Goal: Transaction & Acquisition: Purchase product/service

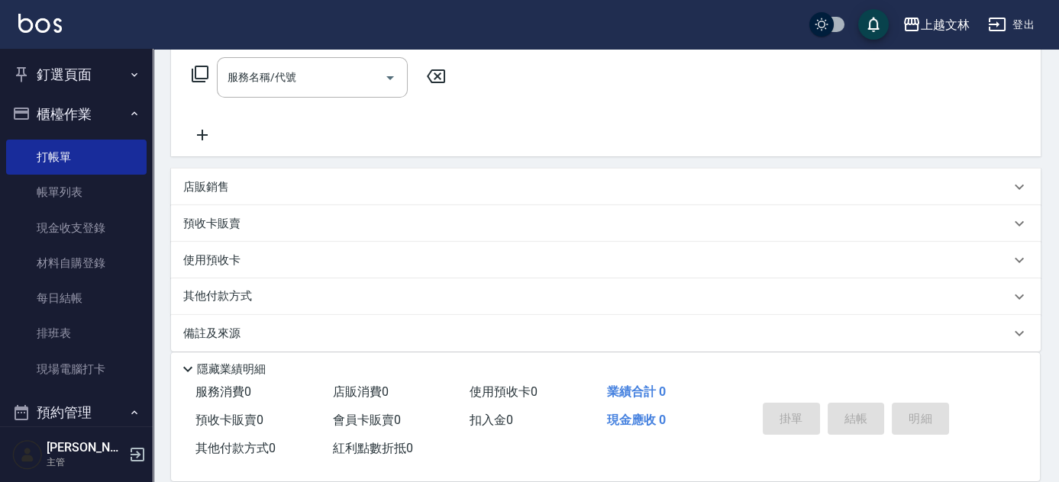
scroll to position [247, 0]
click at [198, 182] on p "店販銷售" at bounding box center [206, 185] width 46 height 16
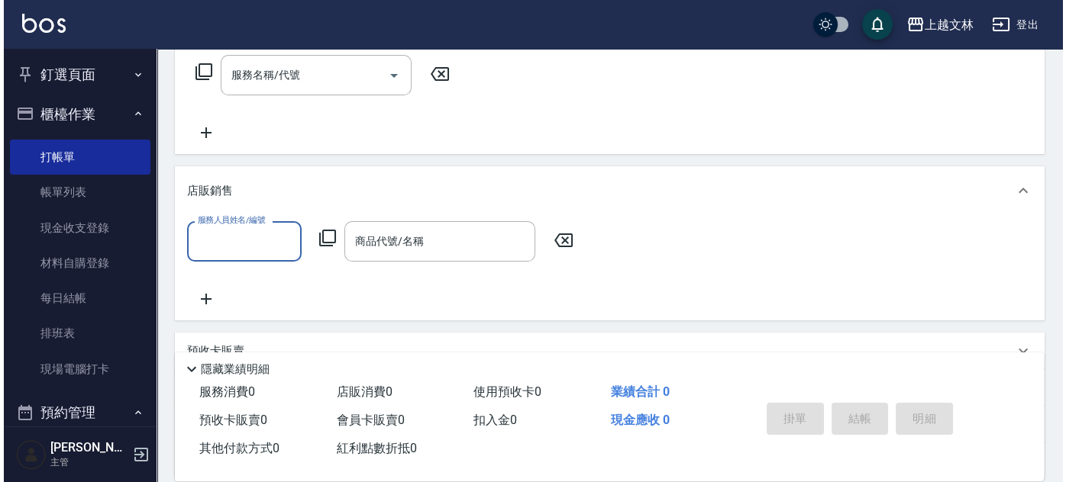
scroll to position [0, 0]
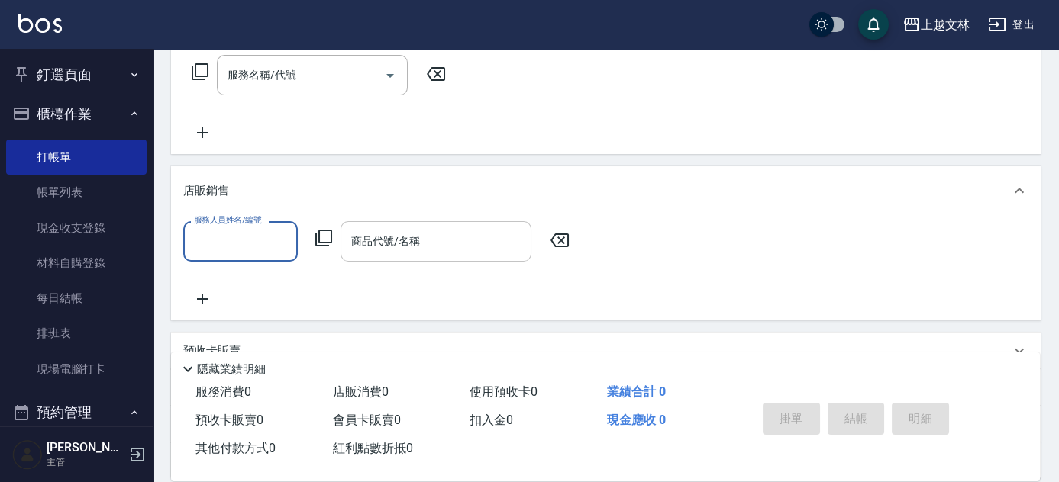
click at [372, 250] on input "商品代號/名稱" at bounding box center [435, 241] width 177 height 27
click at [331, 237] on icon at bounding box center [323, 238] width 17 height 17
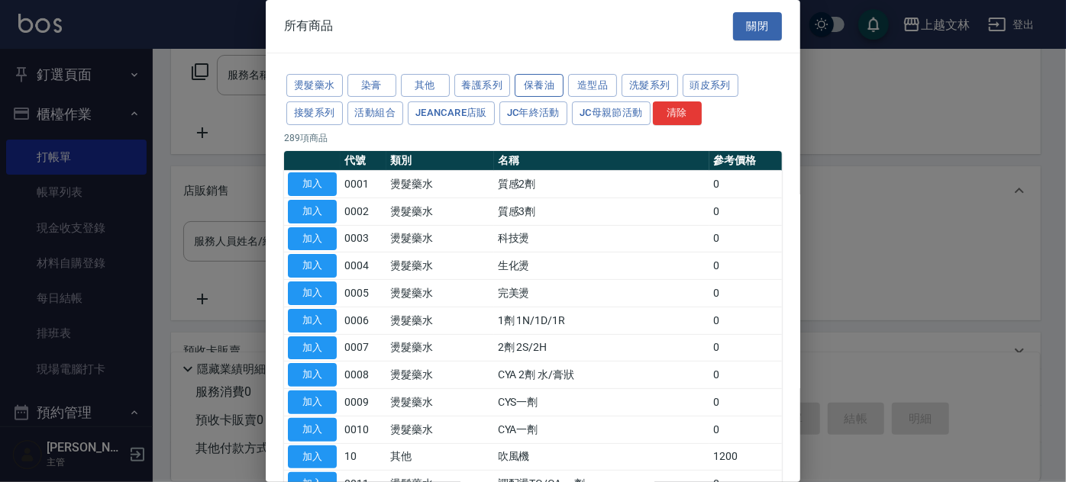
click at [533, 79] on button "保養油" at bounding box center [538, 86] width 49 height 24
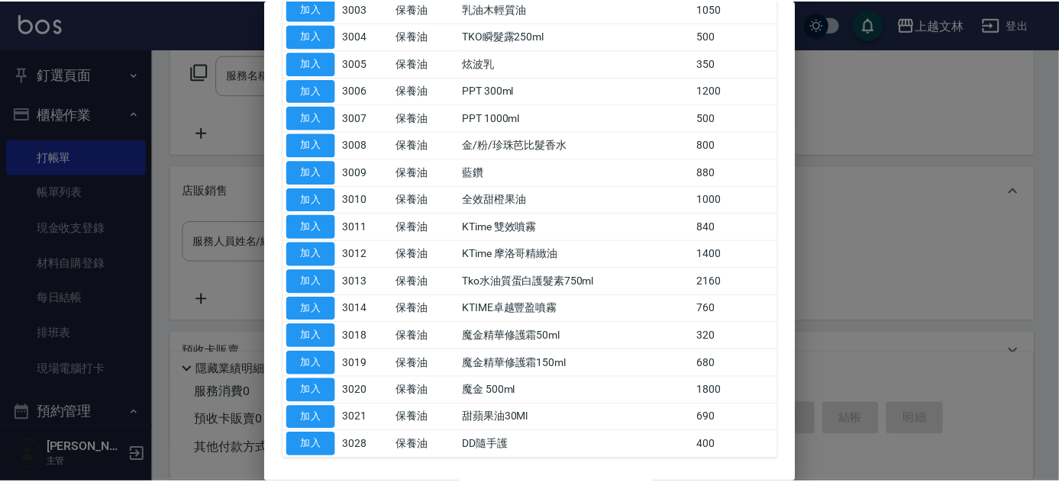
scroll to position [272, 0]
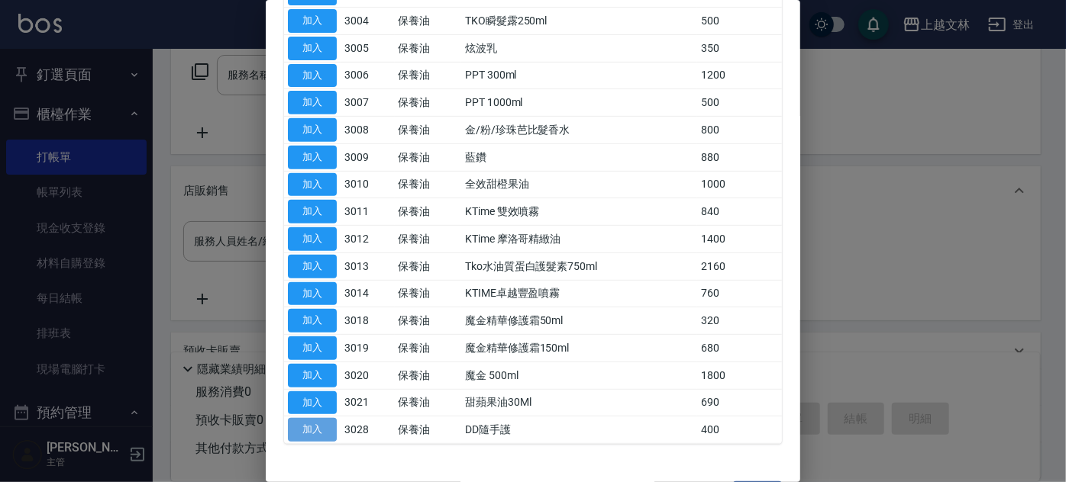
click at [304, 427] on button "加入" at bounding box center [312, 430] width 49 height 24
type input "DD隨手護"
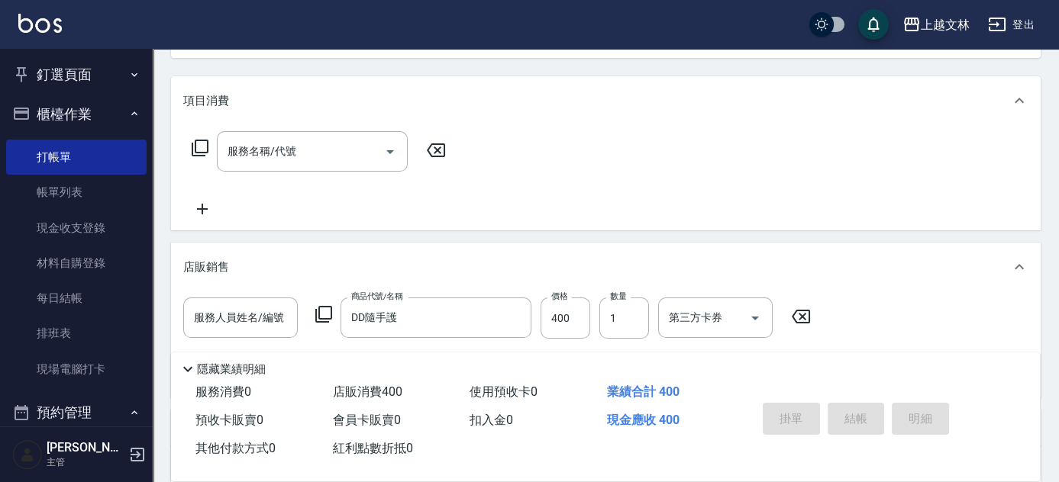
scroll to position [160, 0]
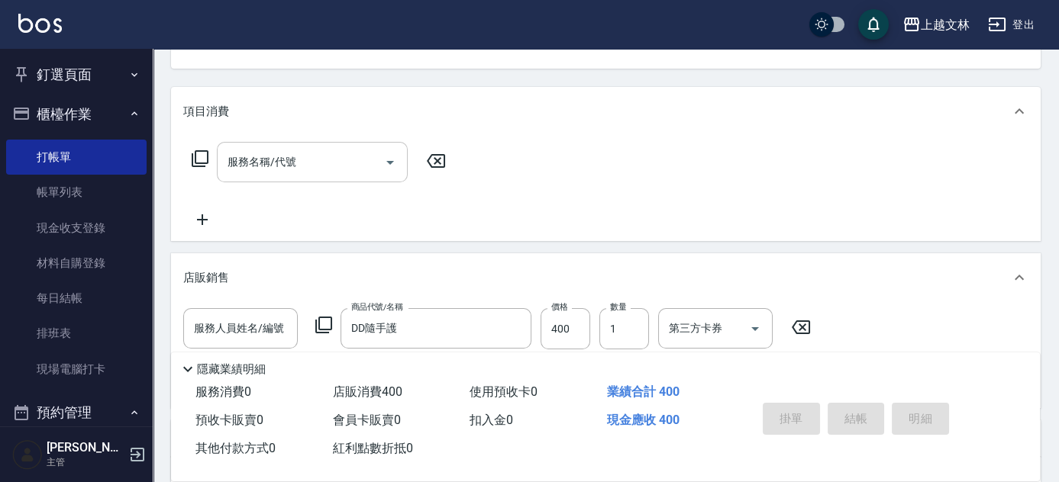
click at [249, 165] on div "服務名稱/代號 服務名稱/代號" at bounding box center [312, 162] width 191 height 40
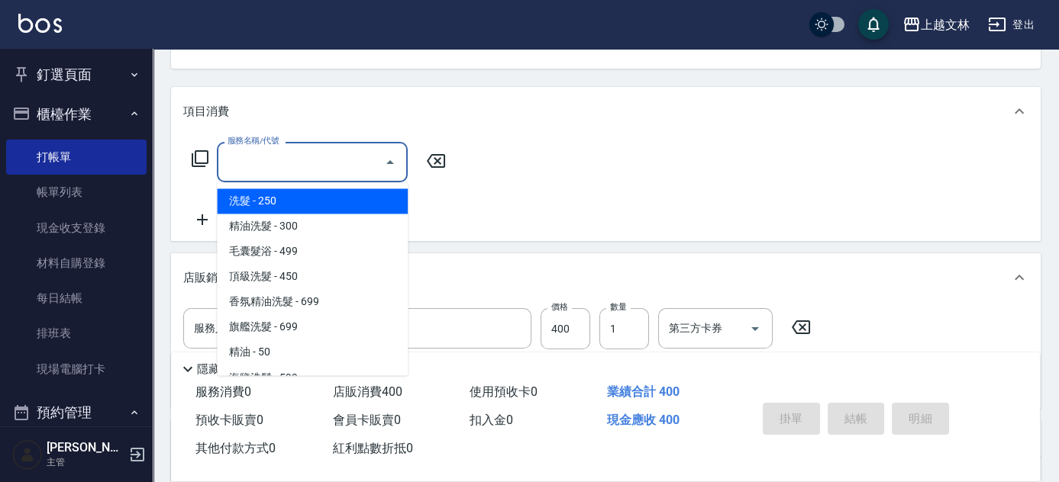
click at [268, 198] on span "洗髮 - 250" at bounding box center [312, 201] width 191 height 25
type input "洗髮(101)"
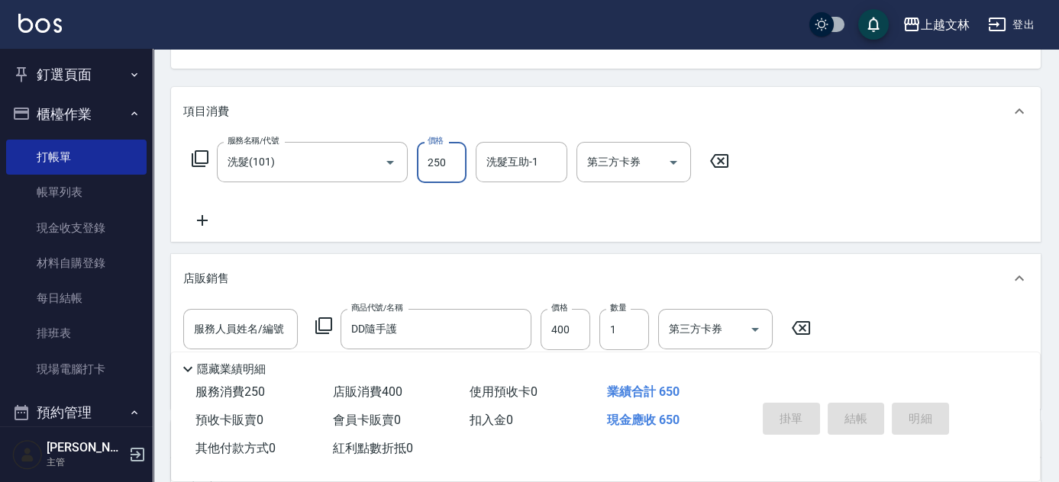
click at [448, 168] on input "250" at bounding box center [442, 162] width 50 height 41
type input "450"
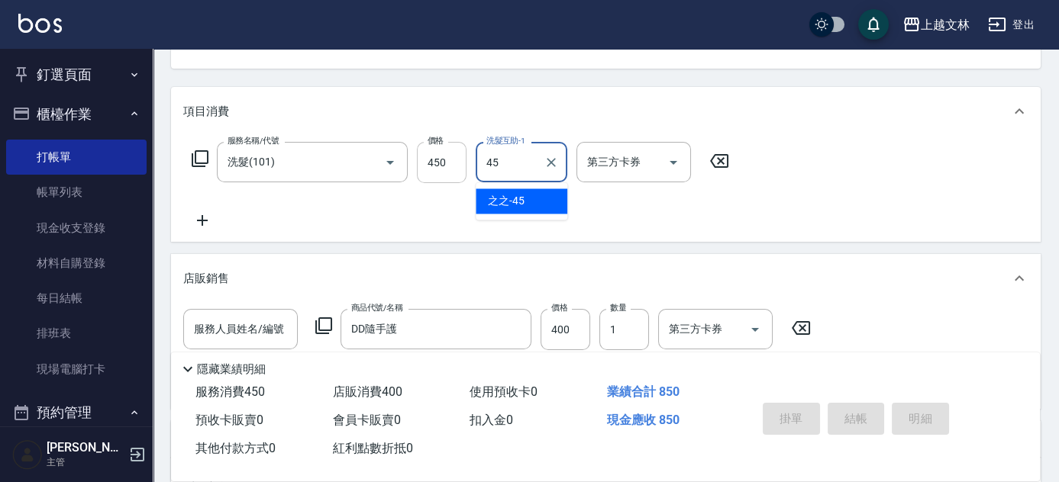
type input "之之-45"
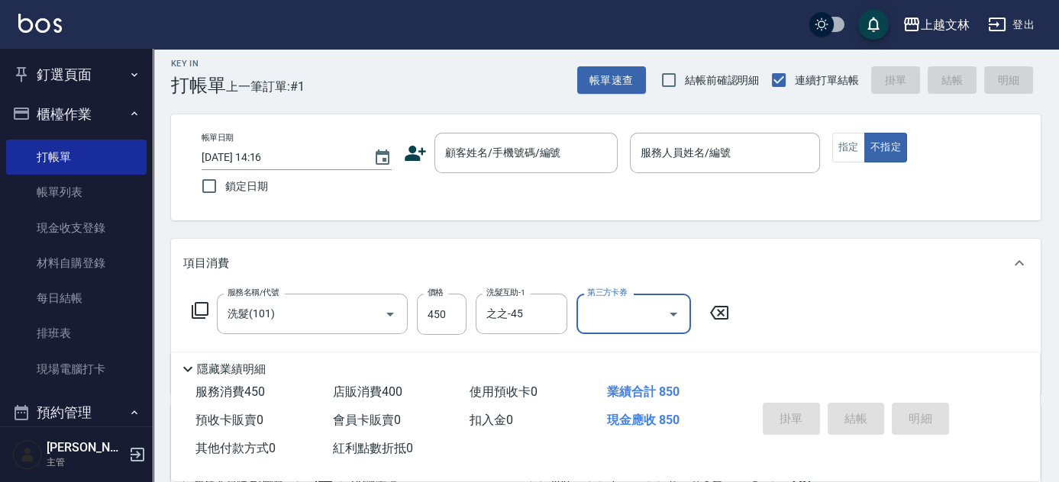
scroll to position [0, 0]
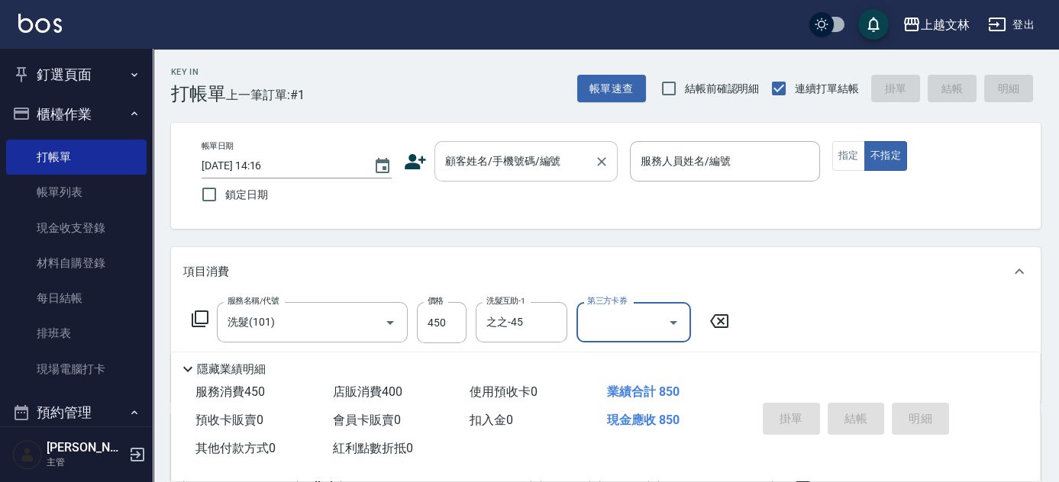
click at [578, 148] on input "顧客姓名/手機號碼/編號" at bounding box center [514, 161] width 147 height 27
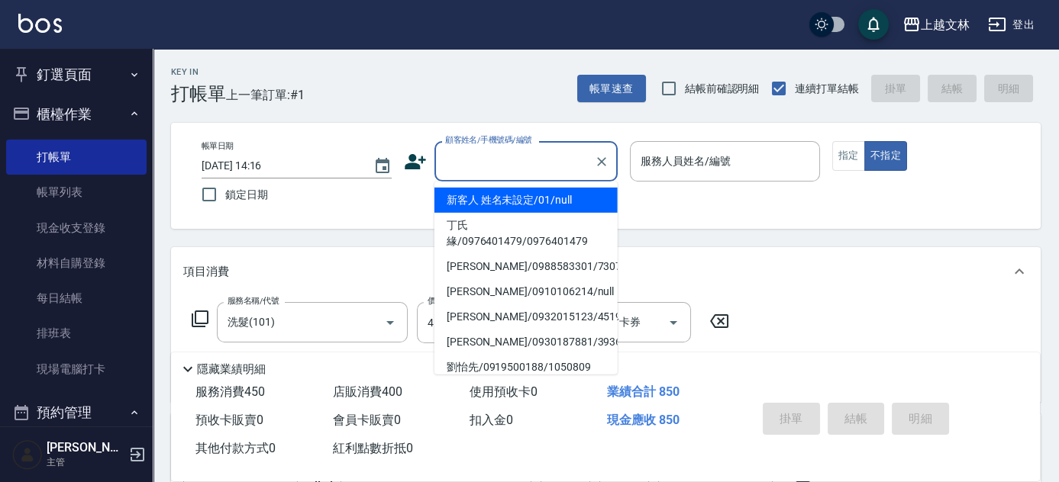
click at [548, 191] on li "新客人 姓名未設定/01/null" at bounding box center [525, 200] width 183 height 25
type input "新客人 姓名未設定/01/null"
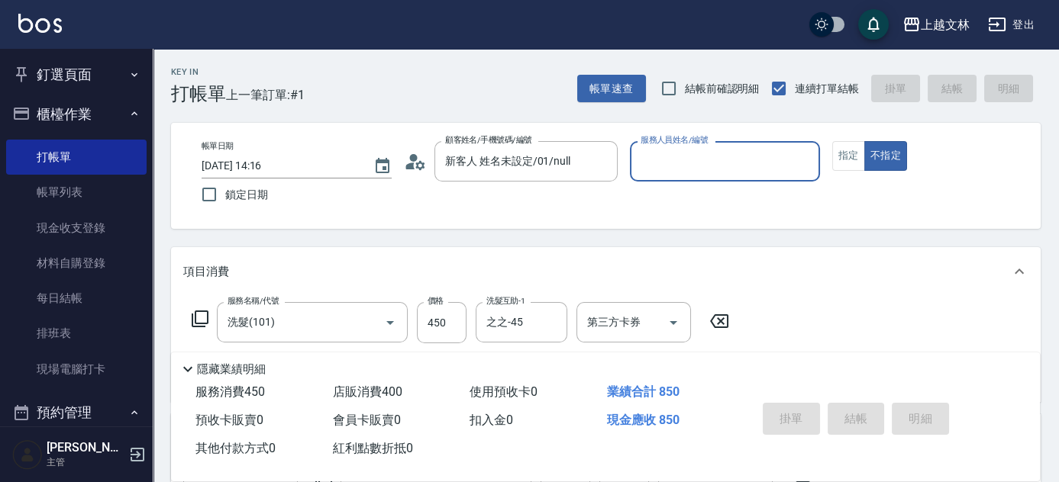
click at [688, 173] on input "服務人員姓名/編號" at bounding box center [725, 161] width 176 height 27
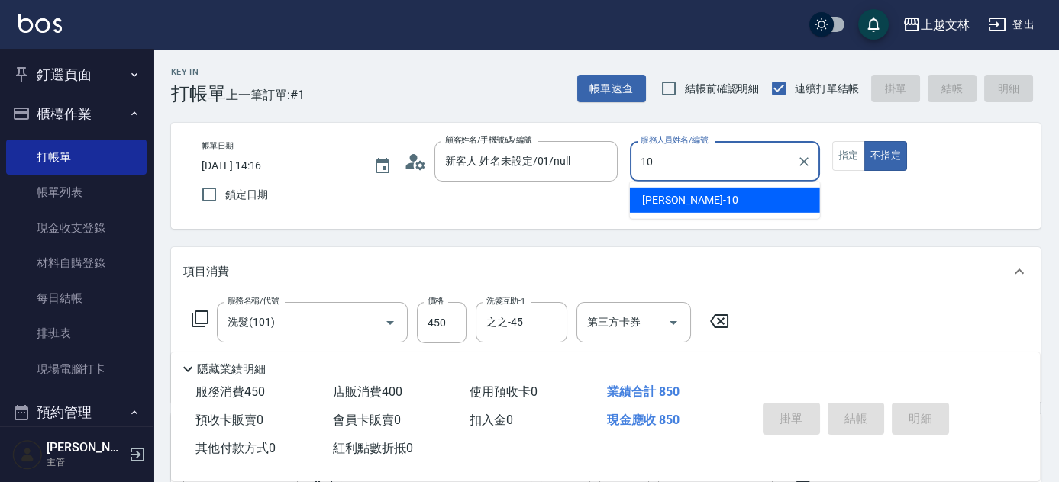
type input "[PERSON_NAME]-10"
type button "false"
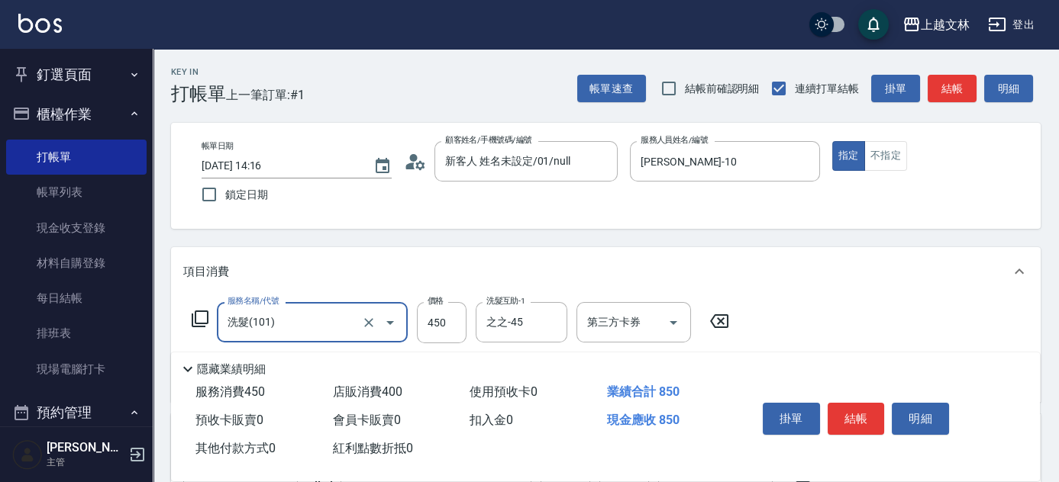
drag, startPoint x: 887, startPoint y: 147, endPoint x: 898, endPoint y: 198, distance: 51.5
click at [887, 148] on button "不指定" at bounding box center [885, 156] width 43 height 30
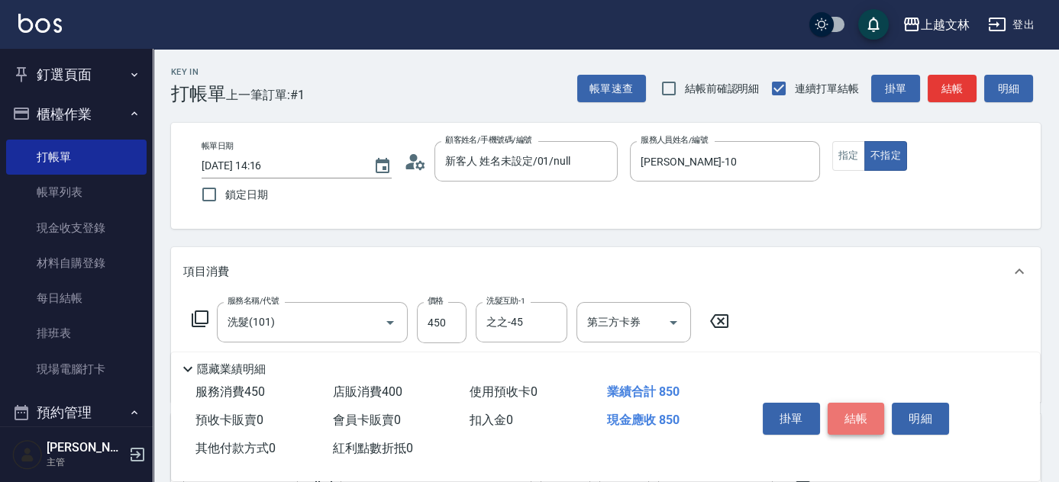
click at [873, 414] on button "結帳" at bounding box center [855, 419] width 57 height 32
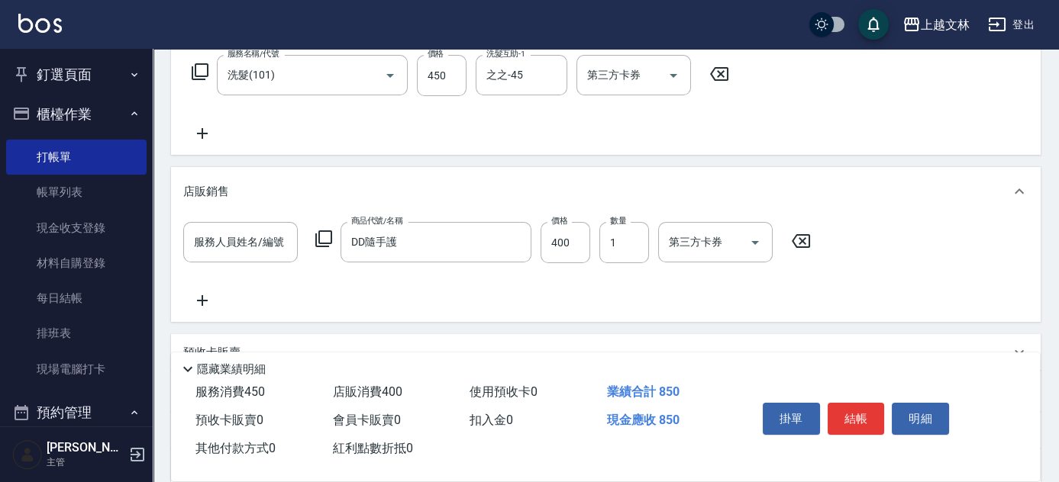
scroll to position [252, 0]
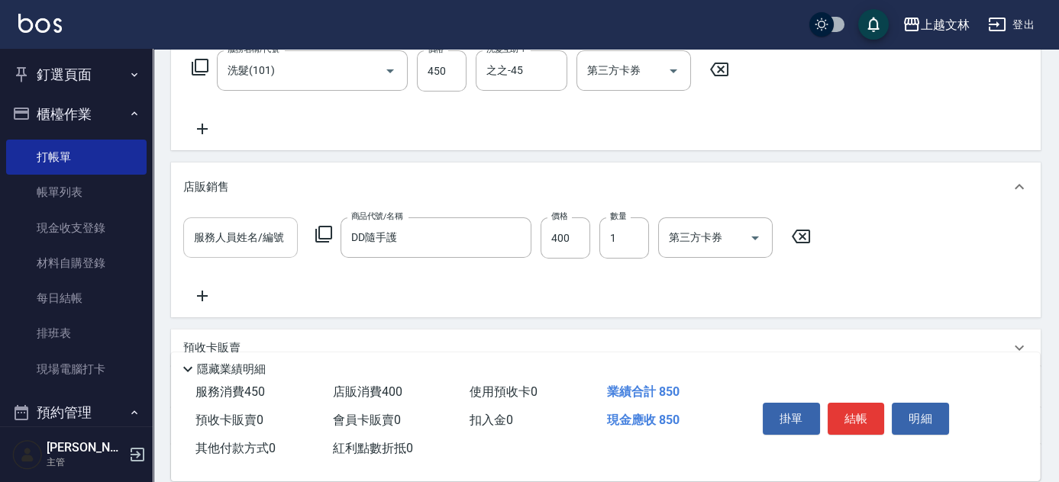
click at [240, 228] on div "服務人員姓名/編號 服務人員姓名/編號" at bounding box center [240, 238] width 114 height 41
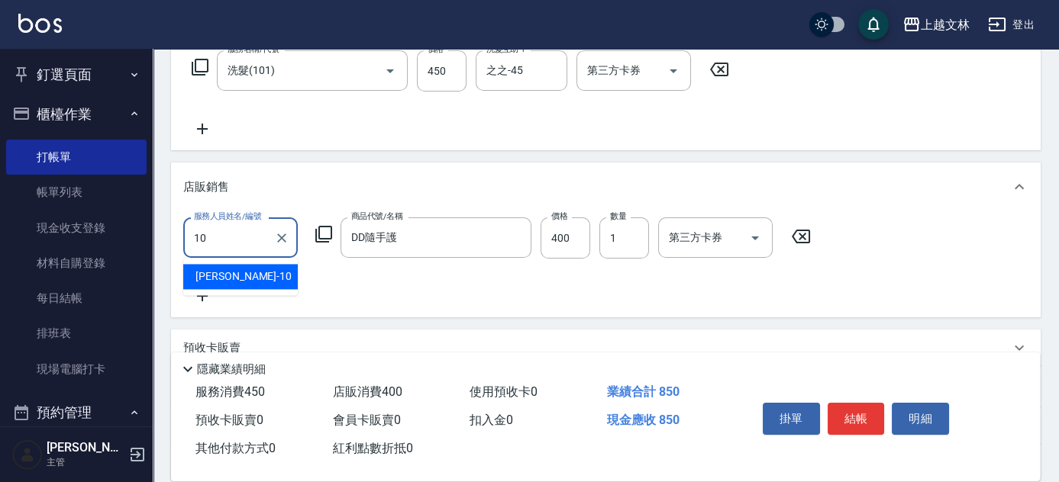
type input "[PERSON_NAME]-10"
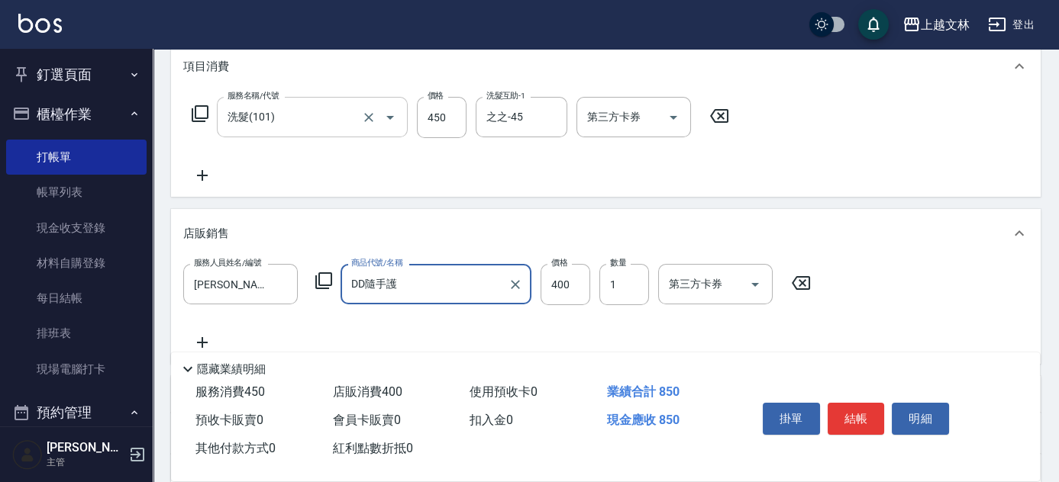
scroll to position [182, 0]
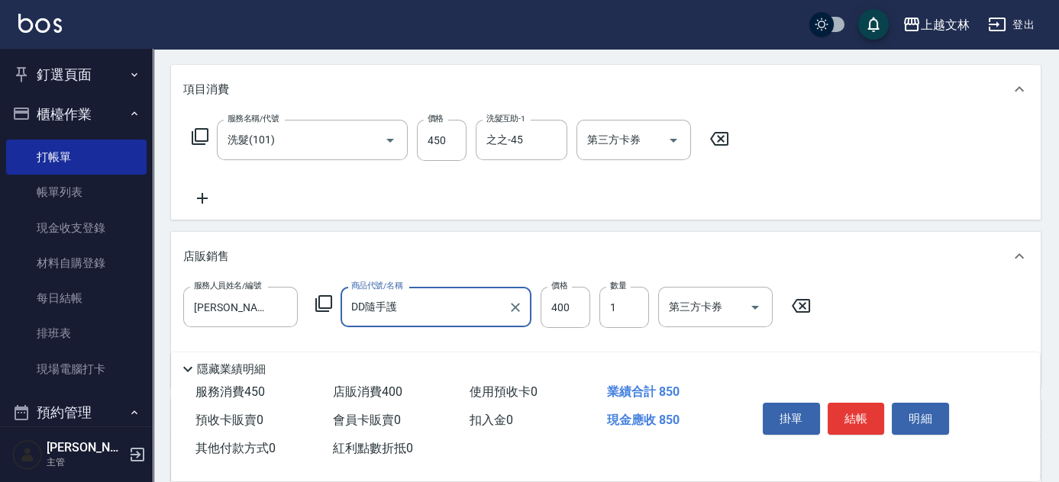
click at [856, 413] on button "結帳" at bounding box center [855, 419] width 57 height 32
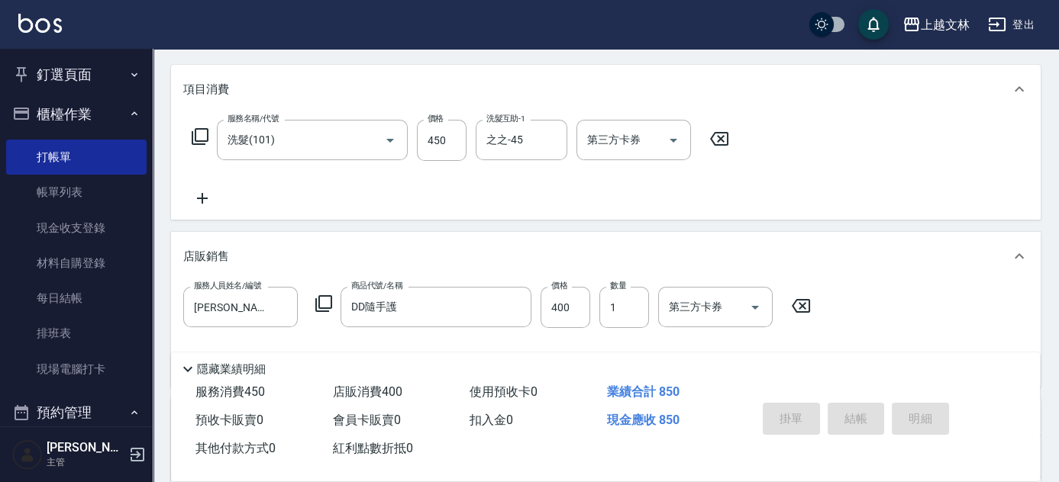
type input "[DATE] 15:12"
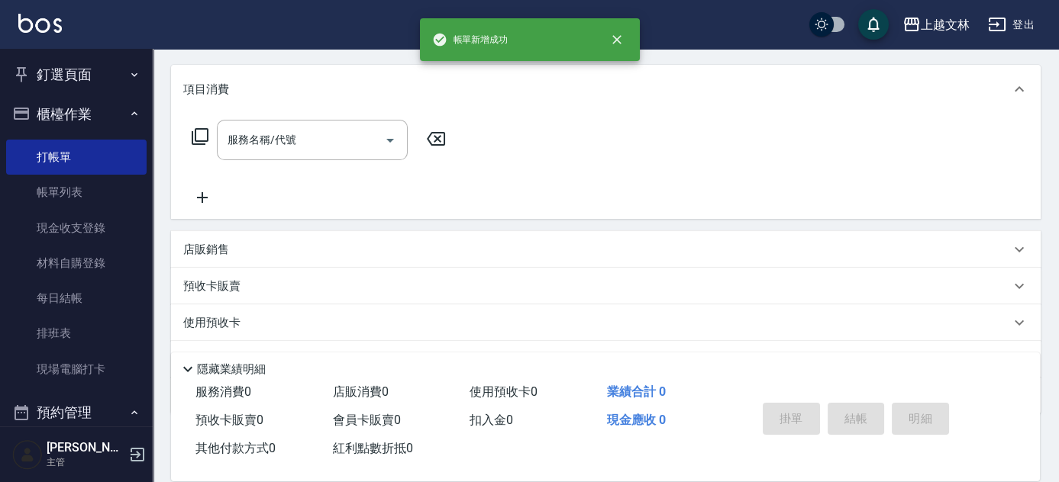
scroll to position [0, 0]
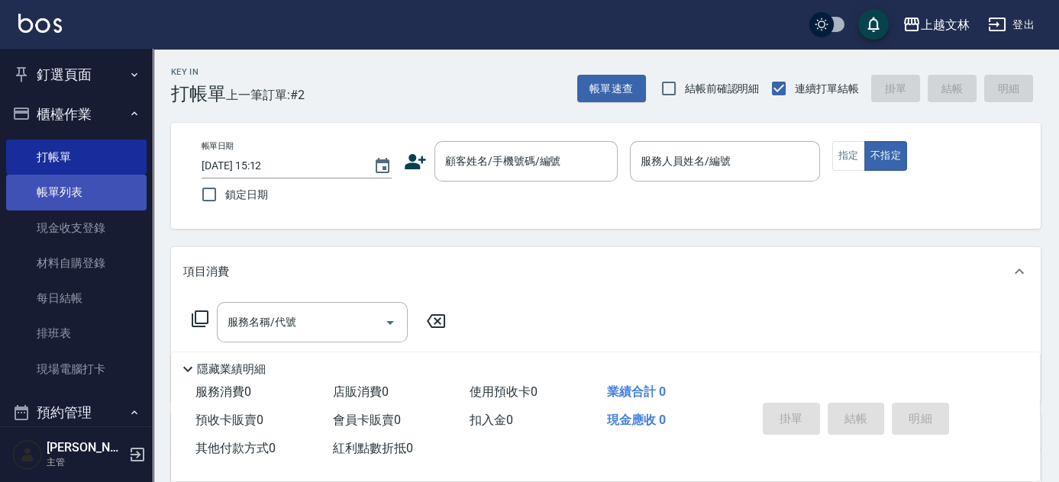
click at [59, 192] on link "帳單列表" at bounding box center [76, 192] width 140 height 35
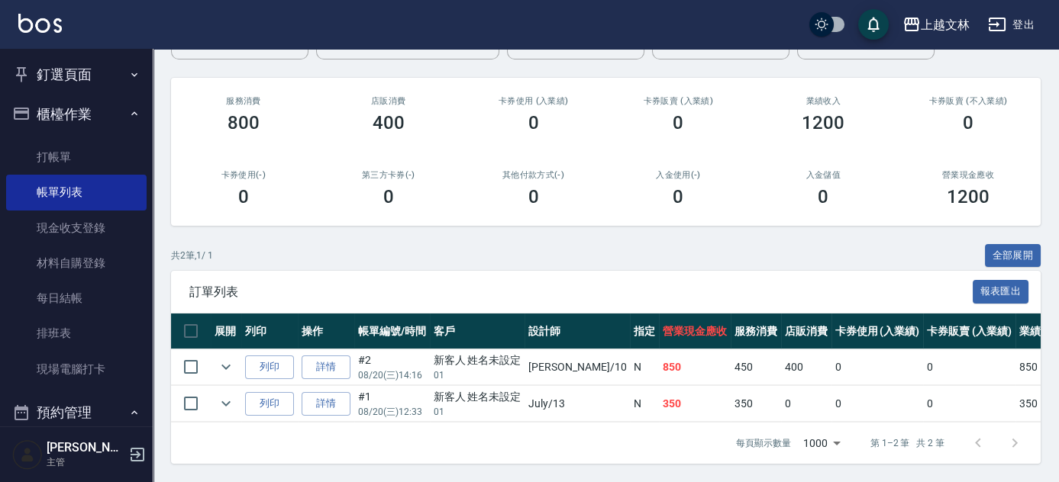
scroll to position [163, 0]
click at [265, 359] on button "列印" at bounding box center [269, 368] width 49 height 24
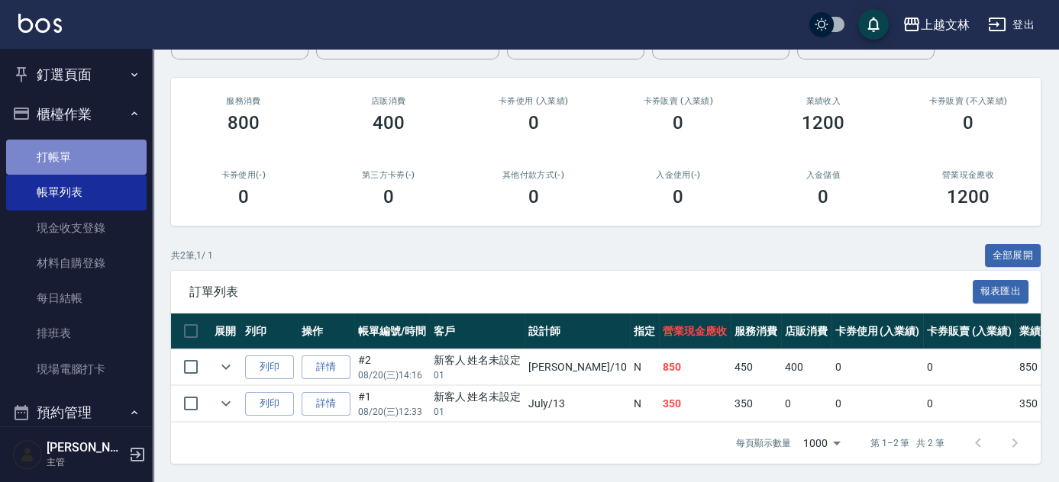
click at [79, 155] on link "打帳單" at bounding box center [76, 157] width 140 height 35
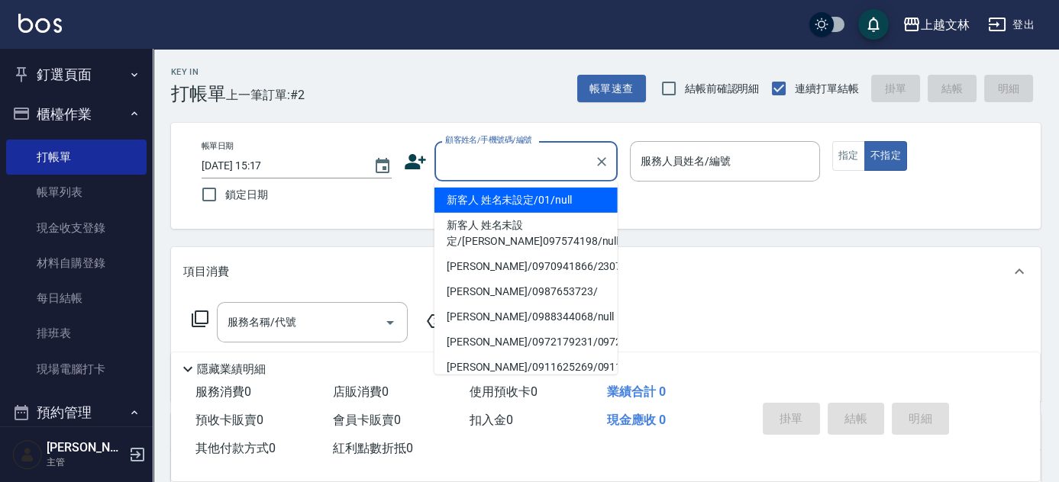
click at [548, 152] on input "顧客姓名/手機號碼/編號" at bounding box center [514, 161] width 147 height 27
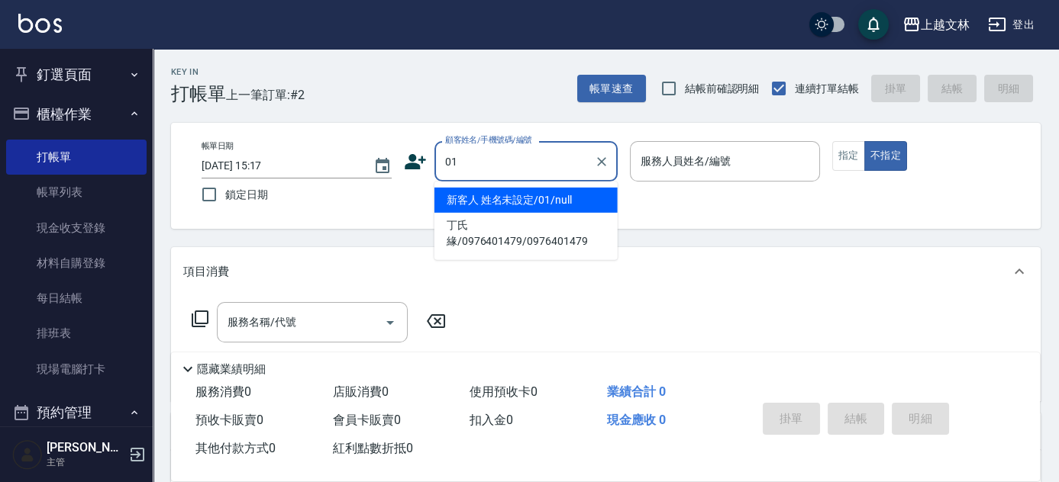
type input "新客人 姓名未設定/01/null"
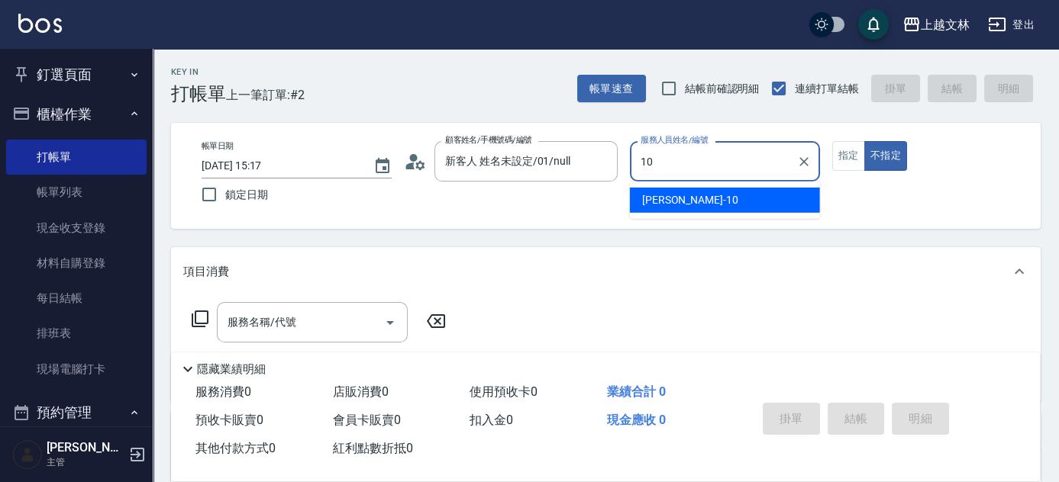
type input "[PERSON_NAME]-10"
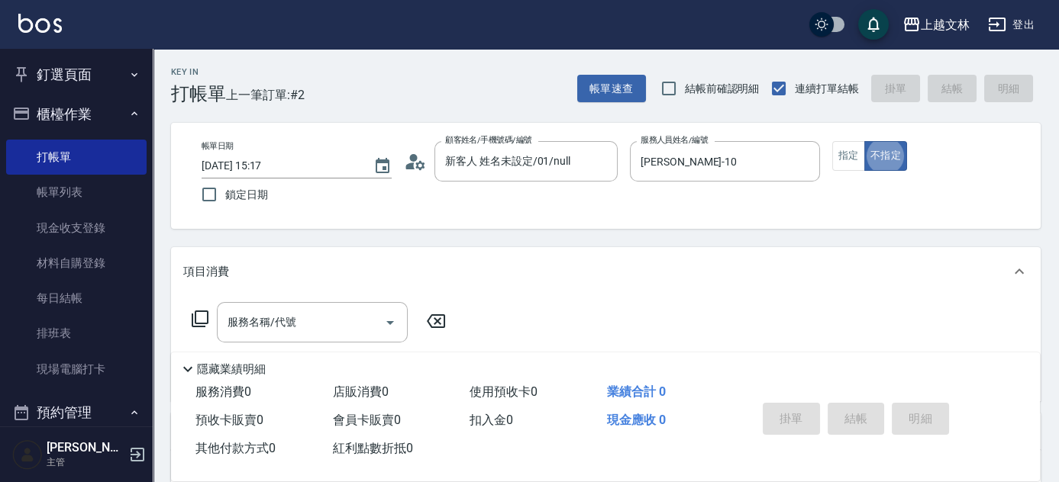
type button "false"
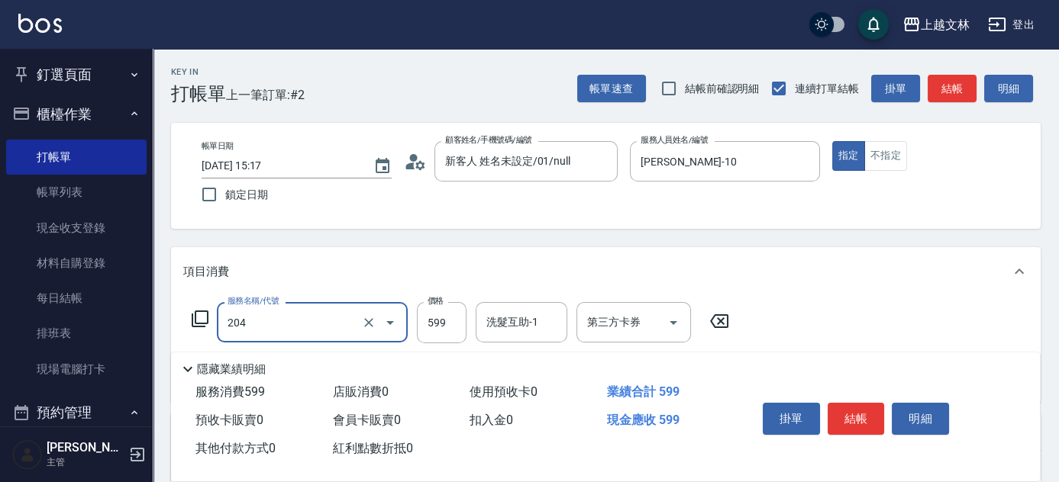
type input "A級洗+剪(204)"
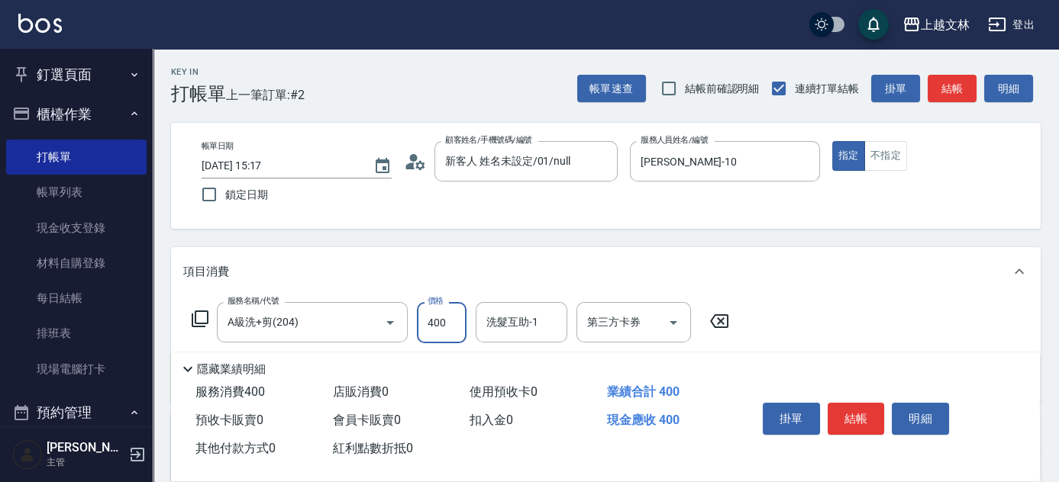
type input "400"
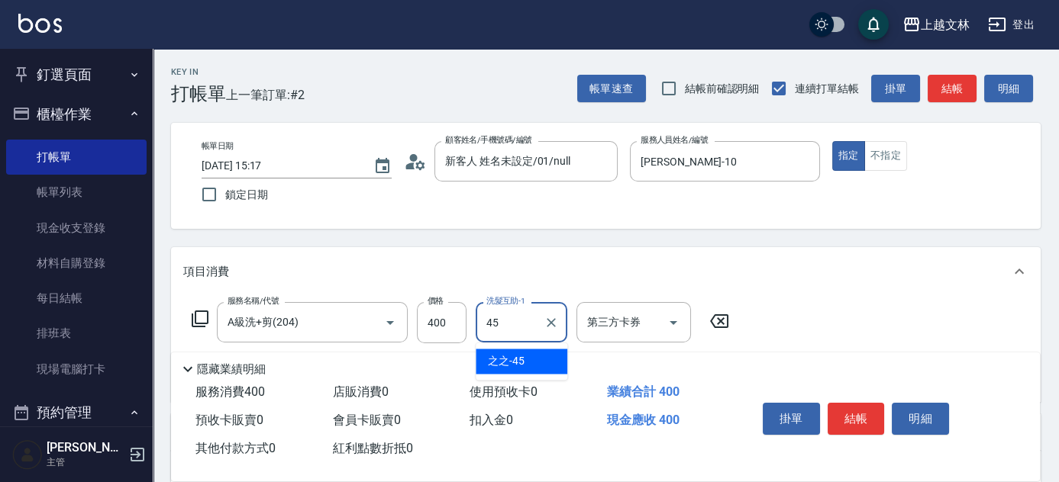
type input "之之-45"
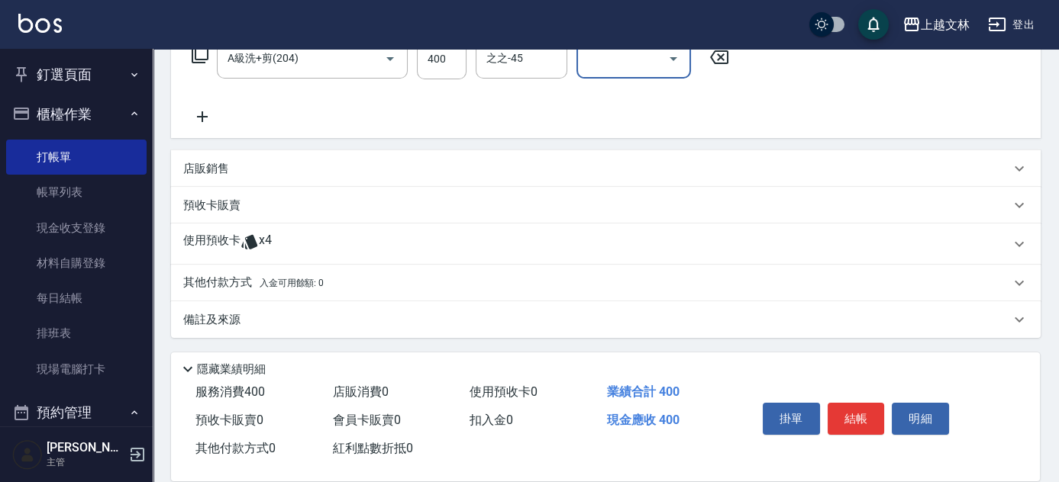
scroll to position [264, 0]
click at [224, 164] on p "店販銷售" at bounding box center [206, 169] width 46 height 16
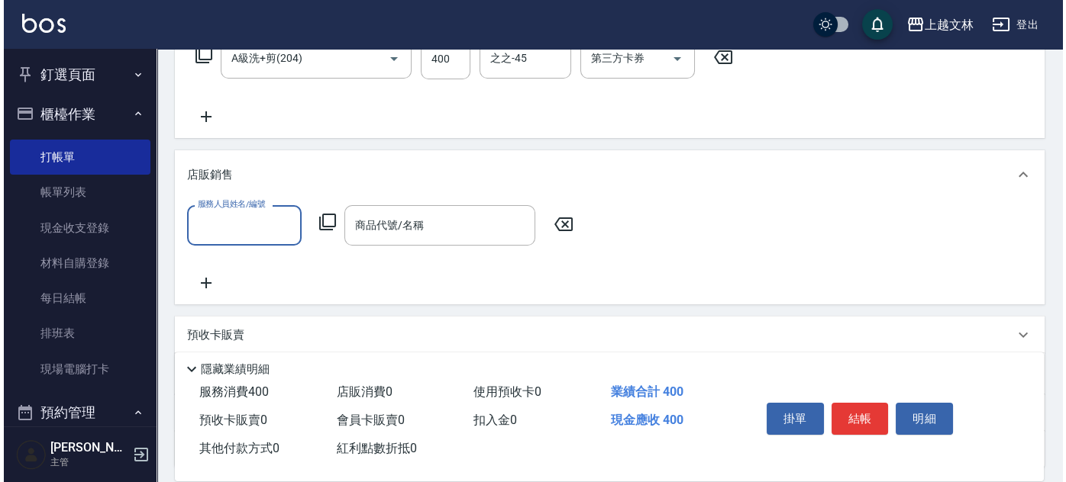
scroll to position [0, 0]
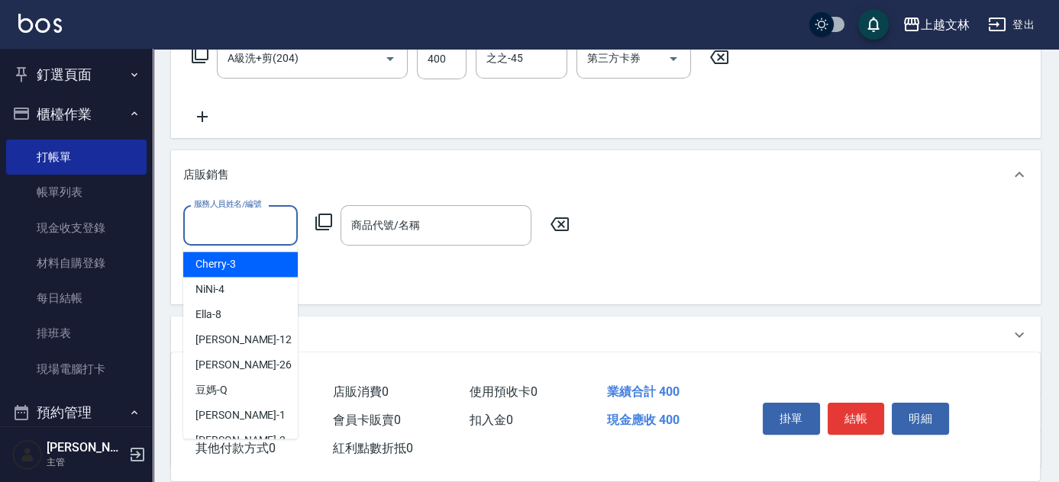
click at [229, 221] on input "服務人員姓名/編號" at bounding box center [240, 225] width 101 height 27
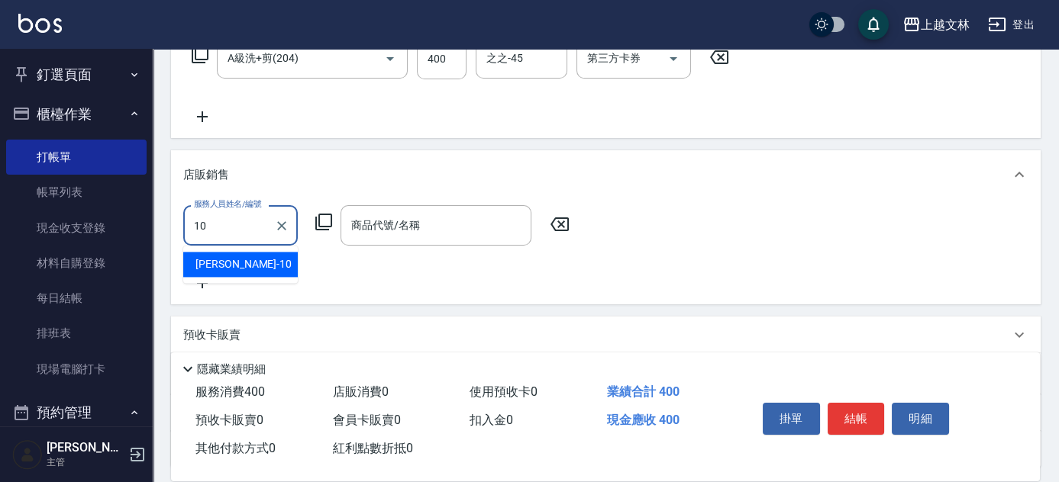
type input "[PERSON_NAME]-10"
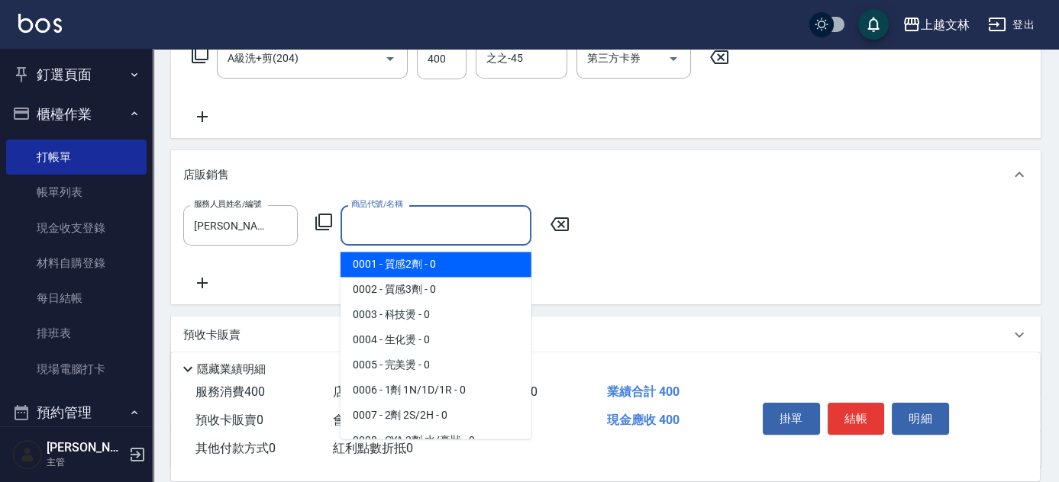
click at [389, 229] on input "商品代號/名稱" at bounding box center [435, 225] width 177 height 27
click at [325, 223] on icon at bounding box center [323, 222] width 18 height 18
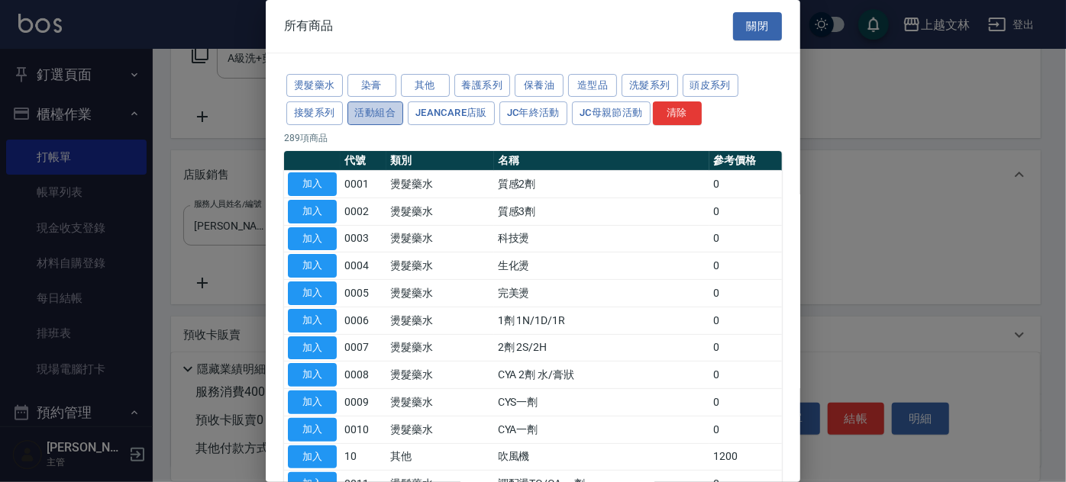
click at [350, 113] on button "活動組合" at bounding box center [375, 114] width 56 height 24
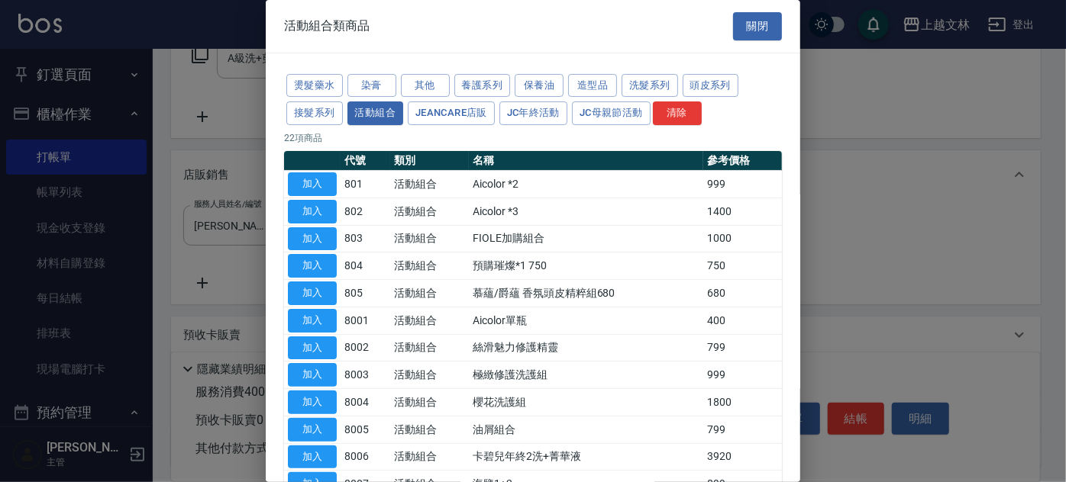
drag, startPoint x: 804, startPoint y: 232, endPoint x: 809, endPoint y: 275, distance: 43.1
click at [809, 275] on div at bounding box center [533, 241] width 1066 height 482
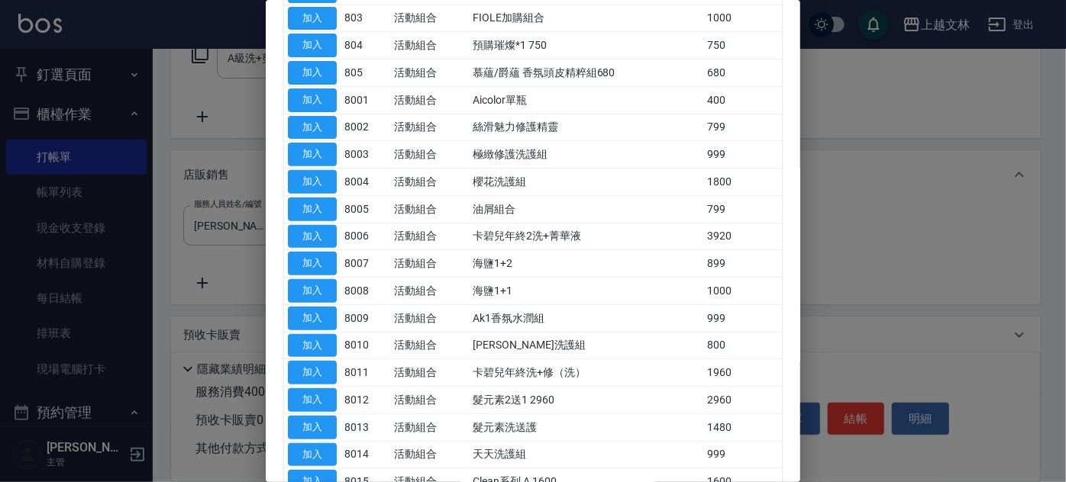
scroll to position [231, 0]
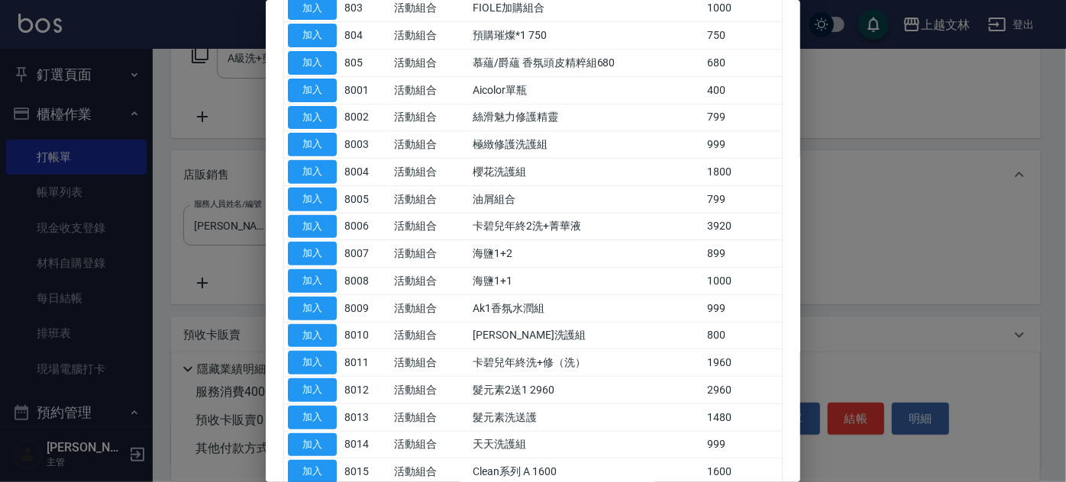
drag, startPoint x: 803, startPoint y: 358, endPoint x: 807, endPoint y: 389, distance: 31.5
click at [807, 389] on div at bounding box center [533, 241] width 1066 height 482
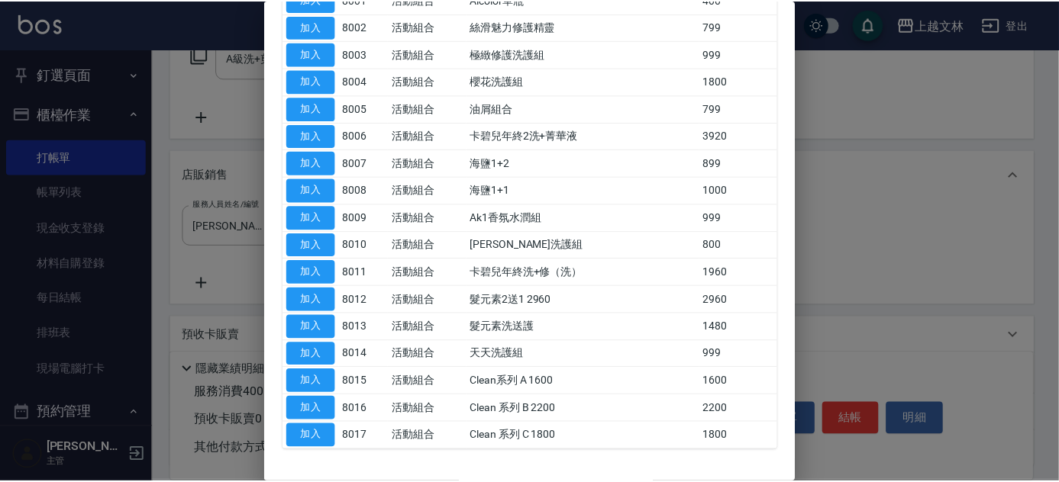
scroll to position [326, 0]
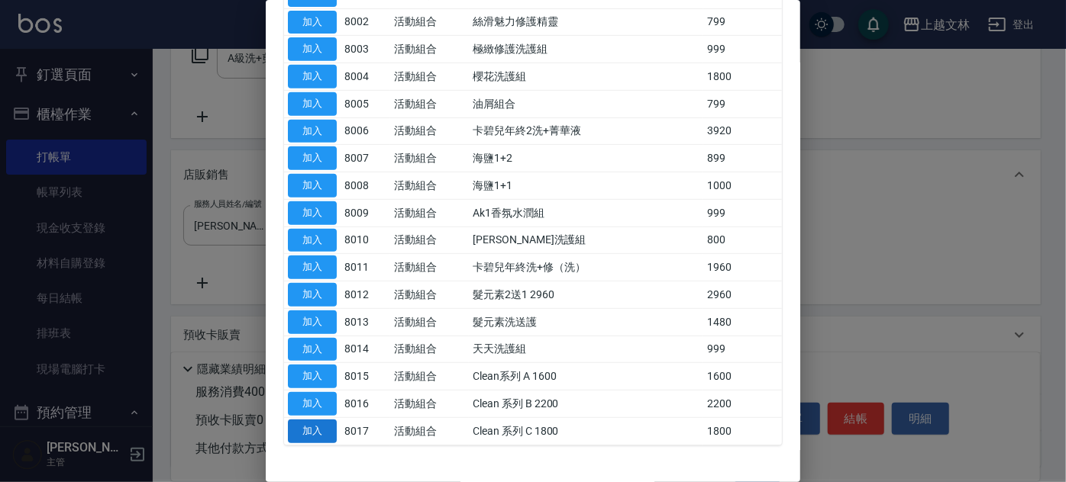
click at [308, 424] on button "加入" at bounding box center [312, 432] width 49 height 24
type input "Clean 系列 C 1800"
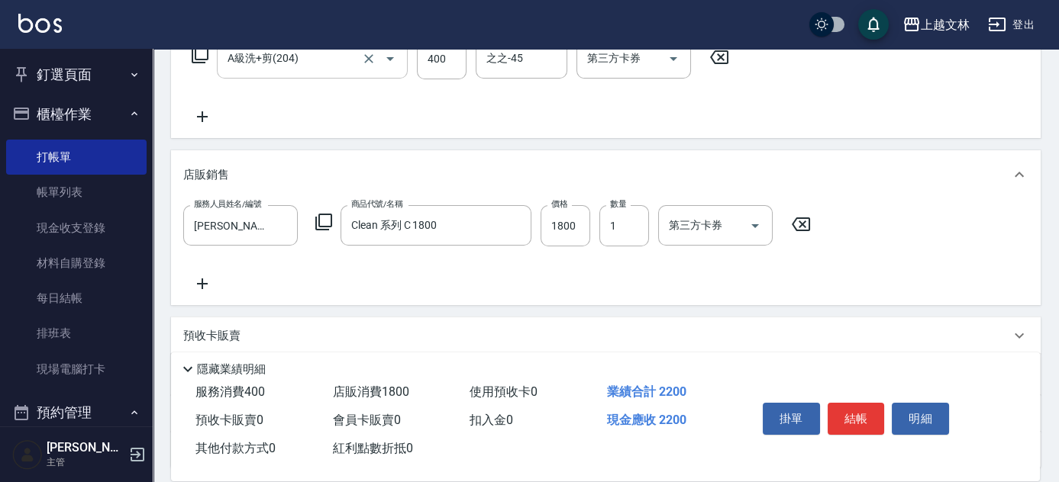
click at [336, 60] on input "A級洗+剪(204)" at bounding box center [291, 58] width 134 height 27
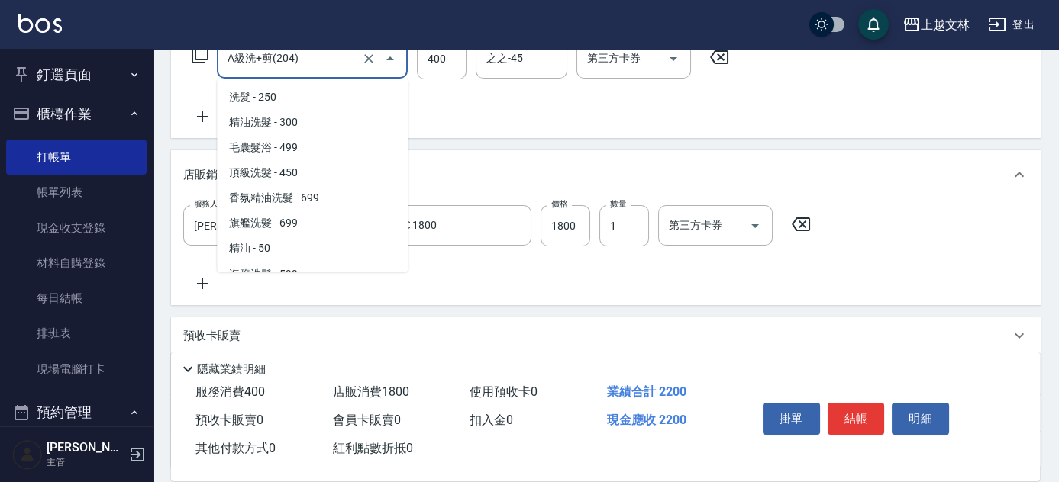
scroll to position [307, 0]
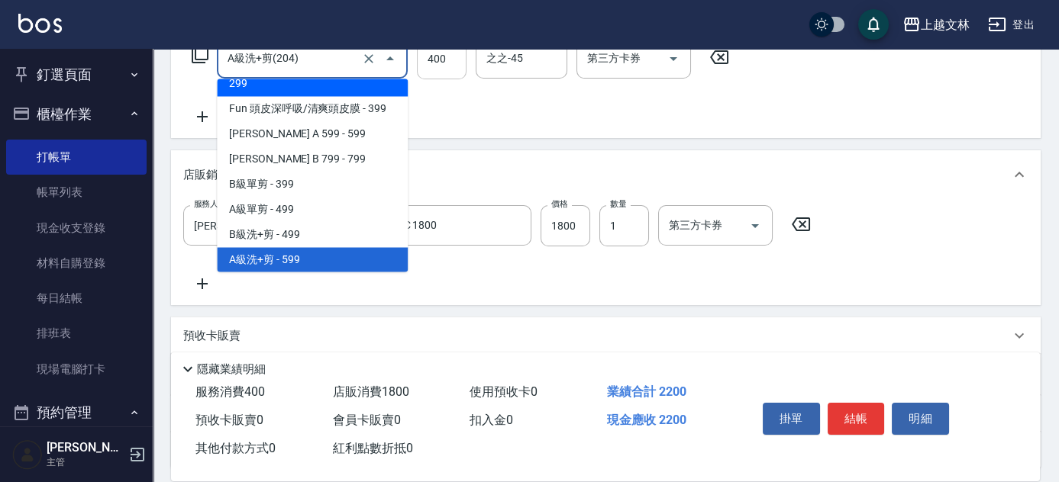
click at [452, 59] on input "400" at bounding box center [442, 58] width 50 height 41
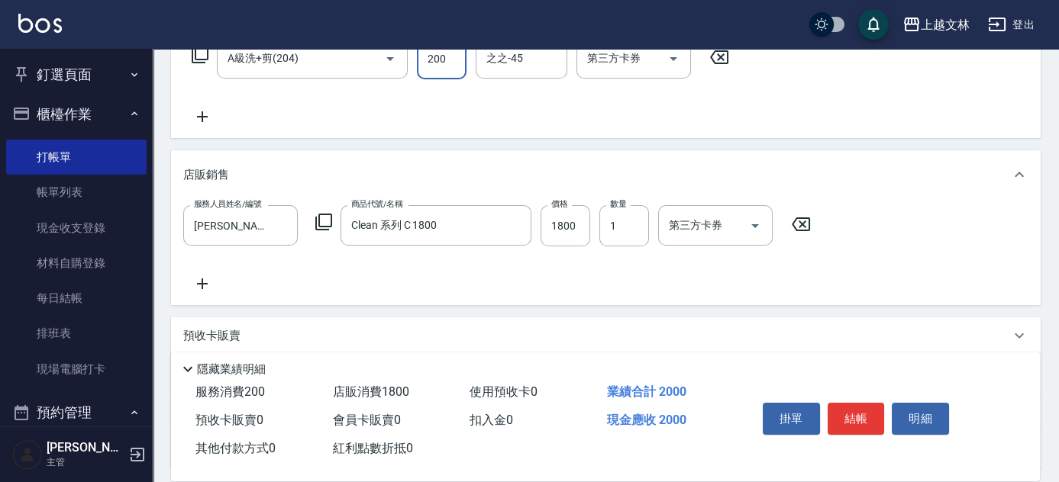
type input "200"
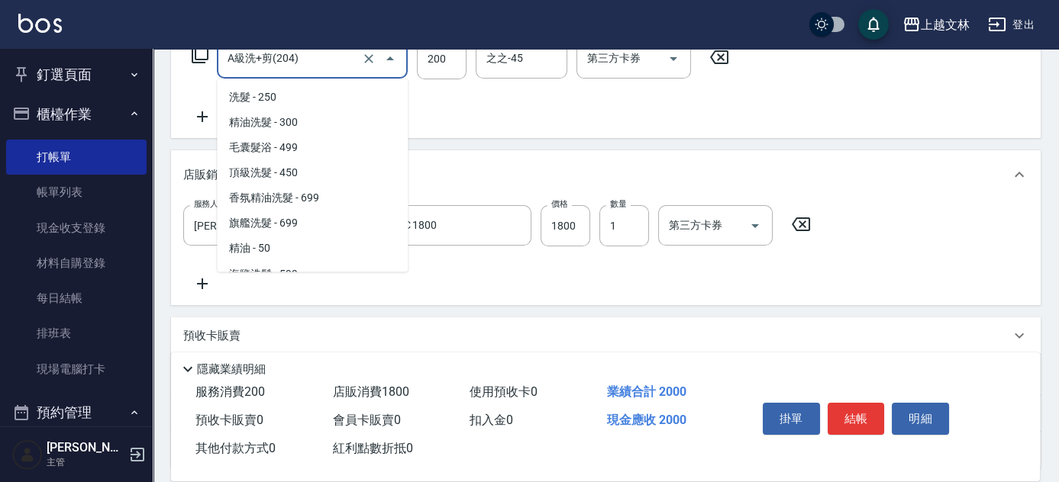
click at [353, 61] on input "A級洗+剪(204)" at bounding box center [291, 58] width 134 height 27
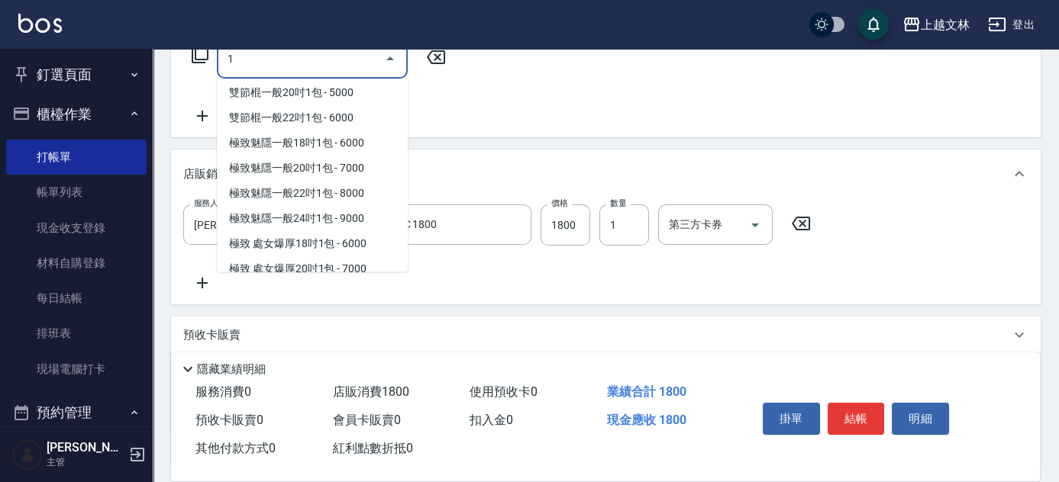
scroll to position [6, 0]
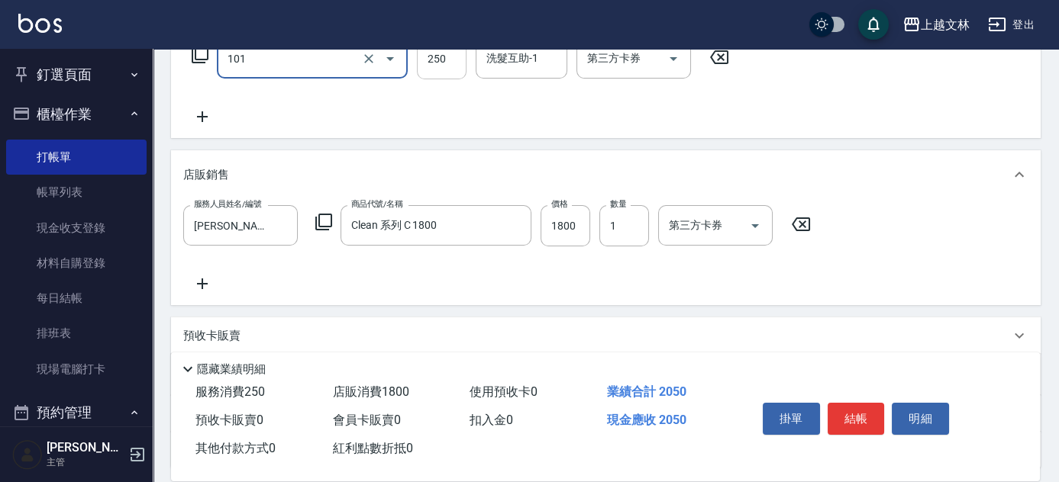
click at [447, 58] on input "250" at bounding box center [442, 58] width 50 height 41
type input "洗髮(101)"
type input "200"
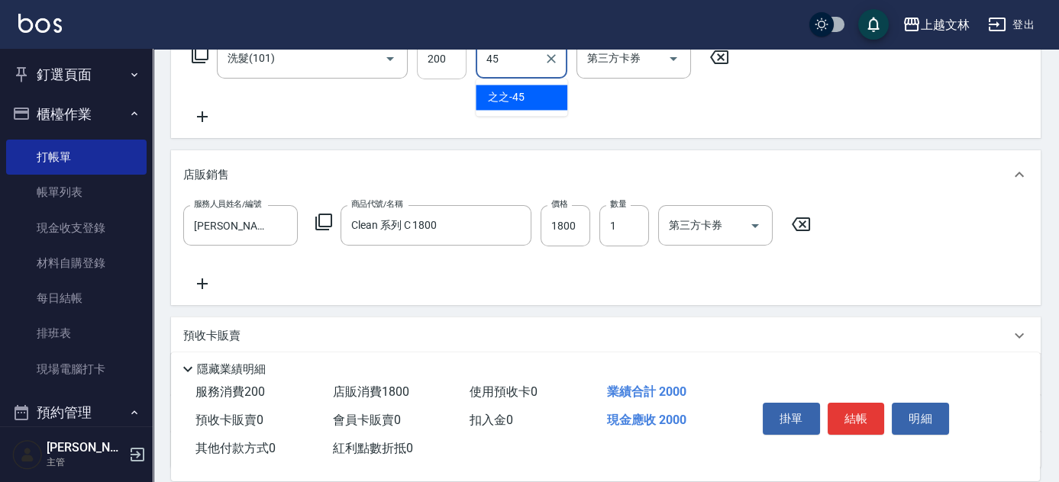
type input "之之-45"
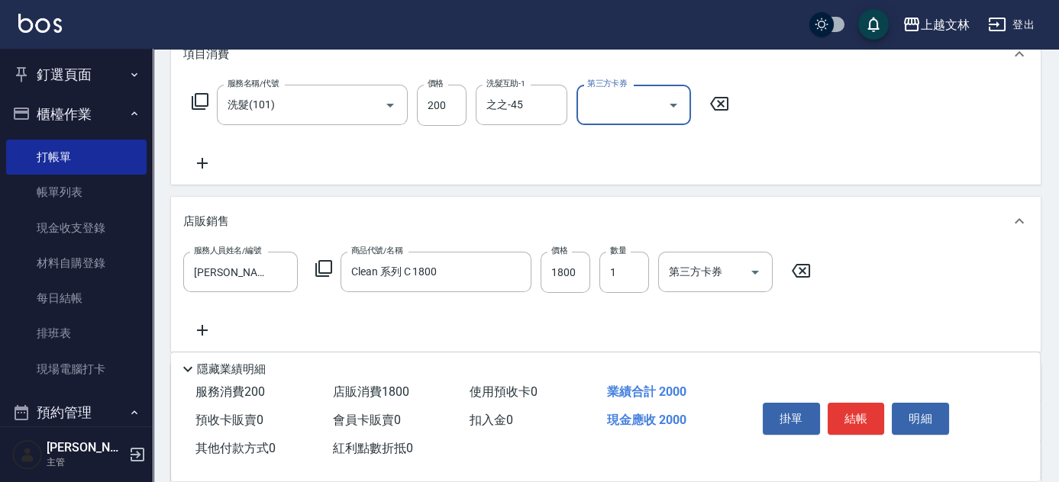
scroll to position [205, 0]
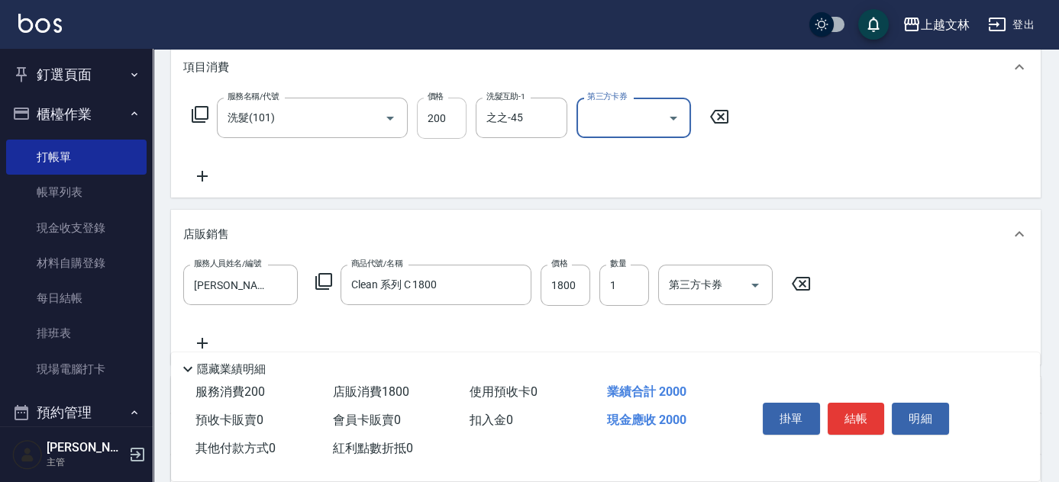
click at [453, 117] on input "200" at bounding box center [442, 118] width 50 height 41
type input "400"
click at [576, 286] on input "1800" at bounding box center [565, 285] width 50 height 41
type input "1500"
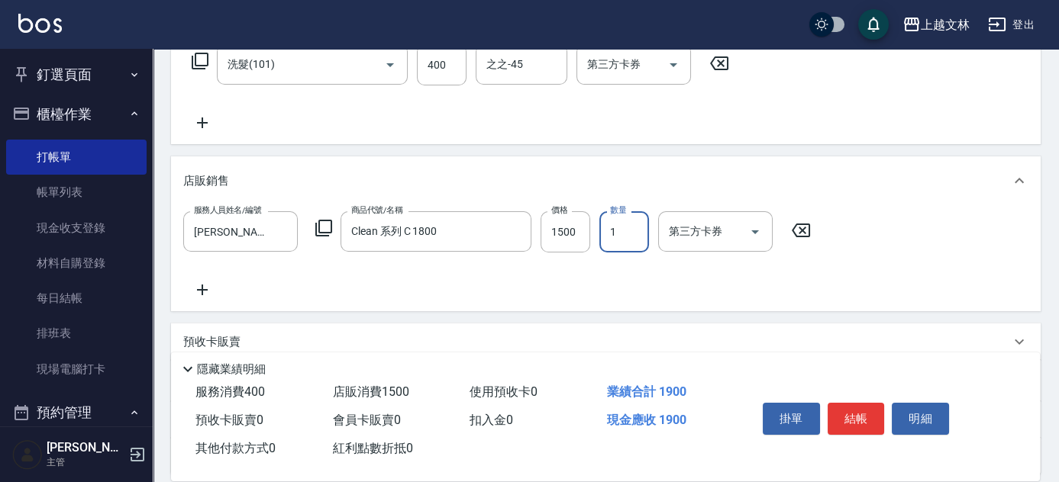
scroll to position [270, 0]
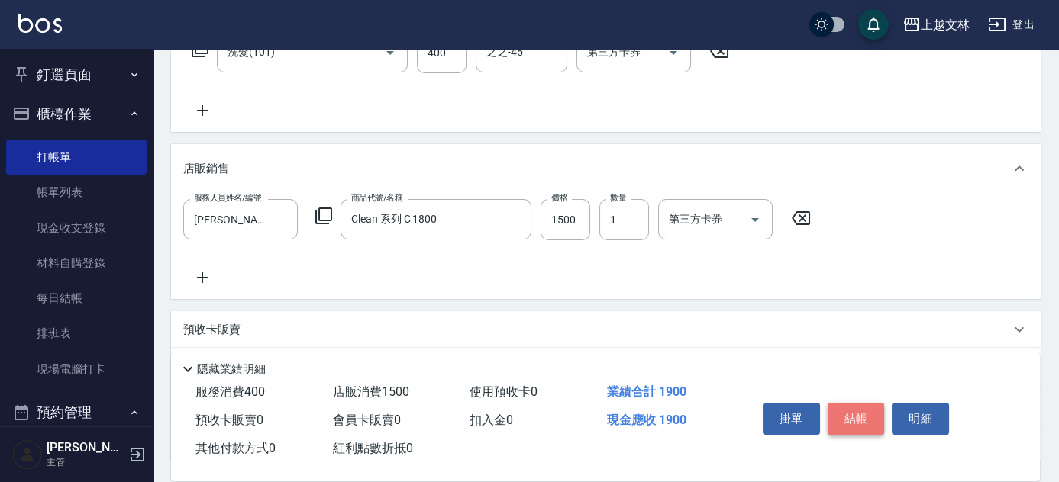
click at [842, 411] on button "結帳" at bounding box center [855, 419] width 57 height 32
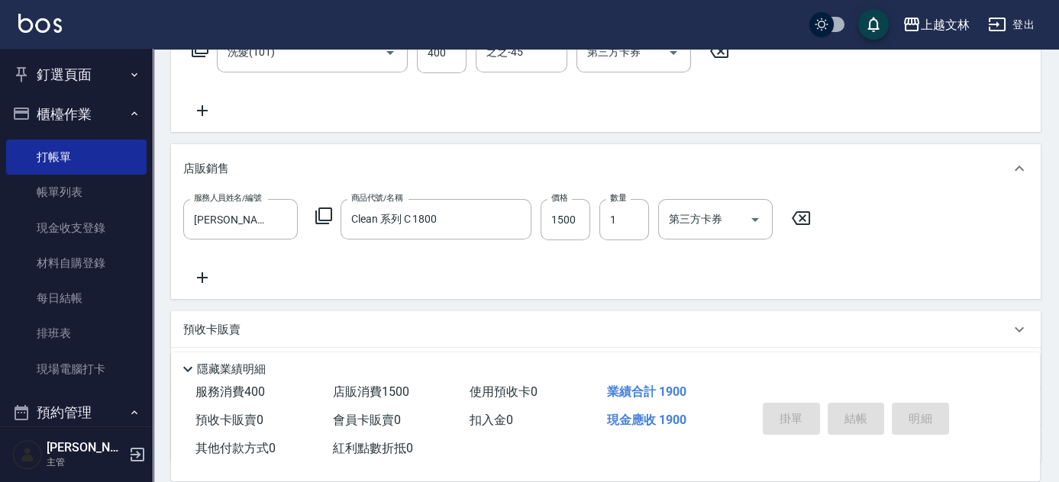
type input "[DATE] 15:22"
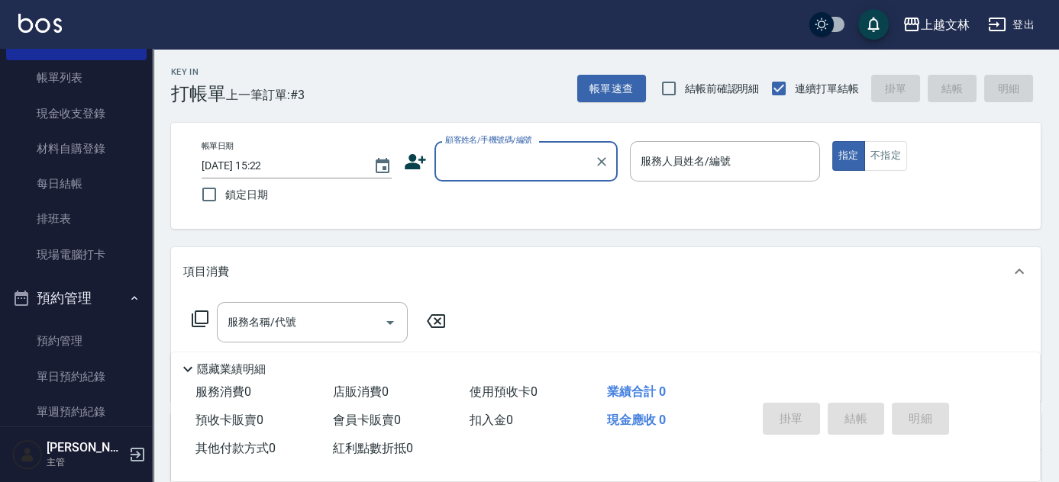
scroll to position [116, 0]
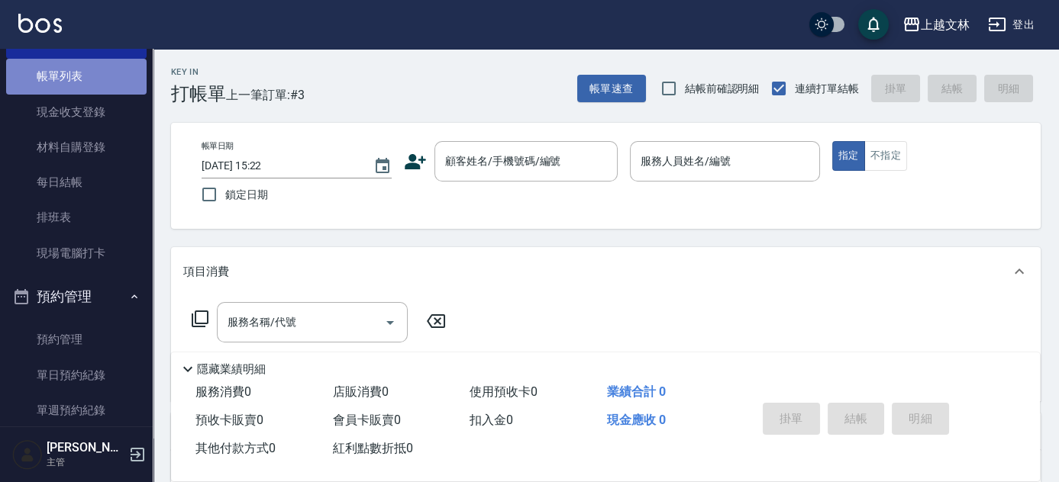
click at [99, 78] on link "帳單列表" at bounding box center [76, 76] width 140 height 35
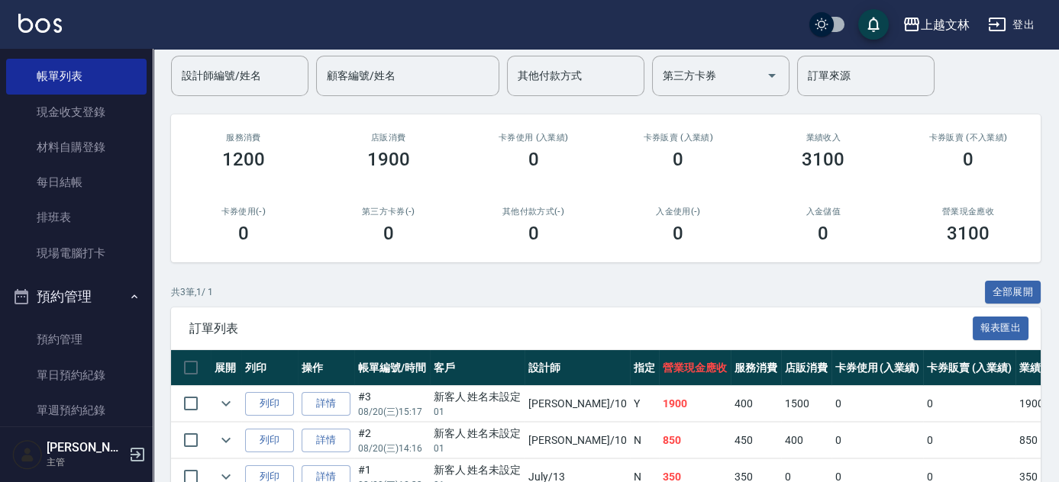
scroll to position [124, 0]
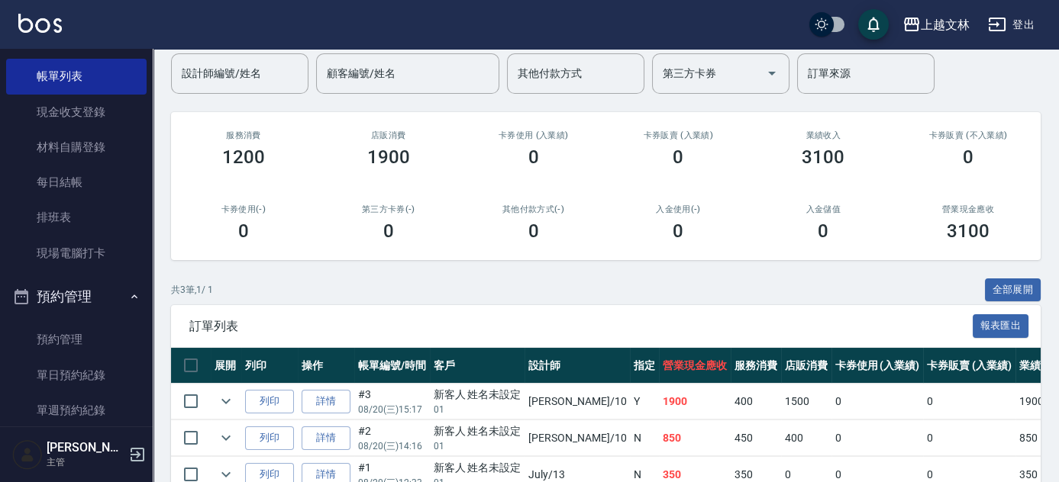
drag, startPoint x: 268, startPoint y: 395, endPoint x: 298, endPoint y: 396, distance: 29.8
click at [270, 392] on button "列印" at bounding box center [269, 402] width 49 height 24
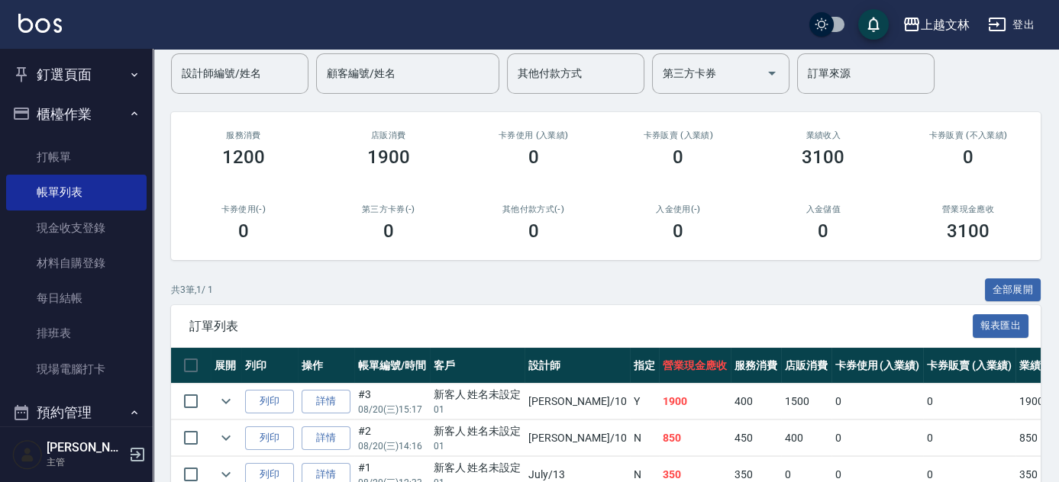
click at [131, 113] on icon "button" at bounding box center [134, 114] width 6 height 4
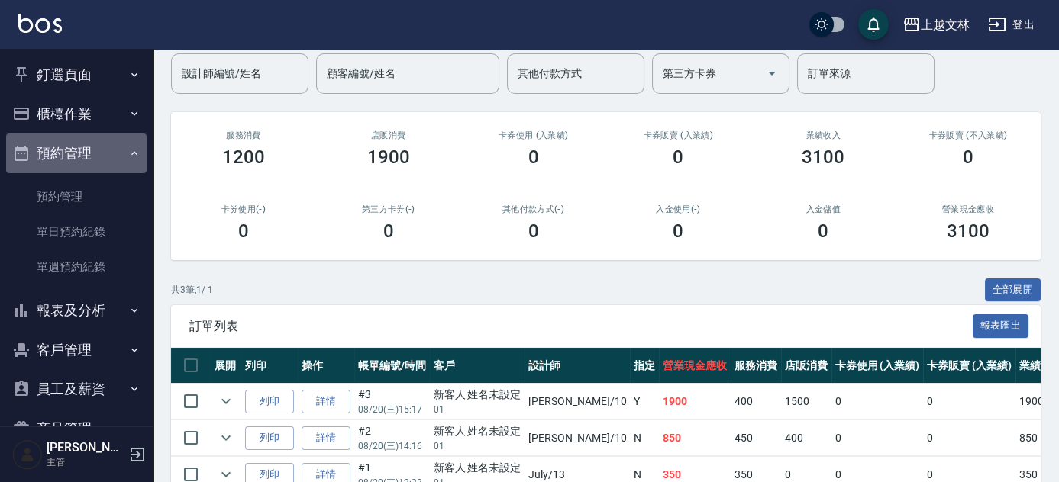
click at [114, 145] on button "預約管理" at bounding box center [76, 154] width 140 height 40
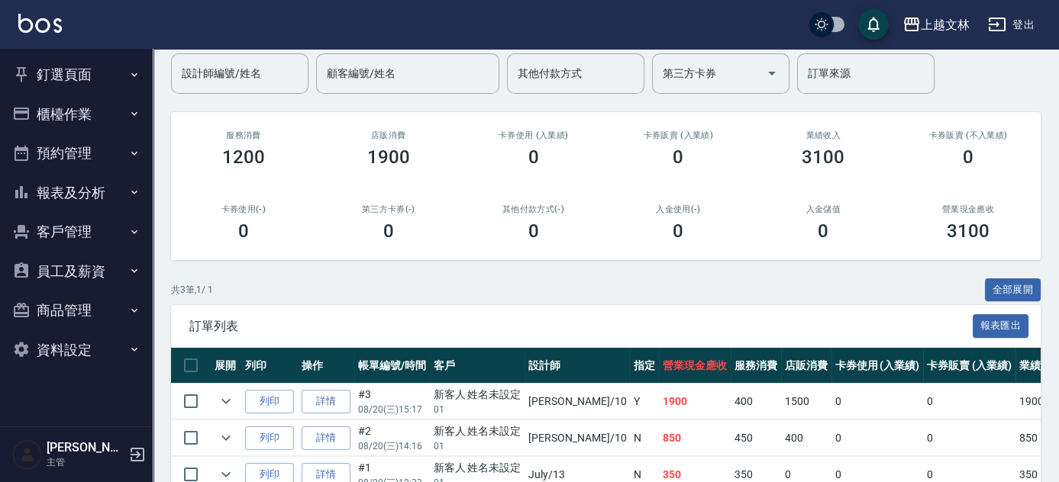
click at [114, 205] on button "報表及分析" at bounding box center [76, 193] width 140 height 40
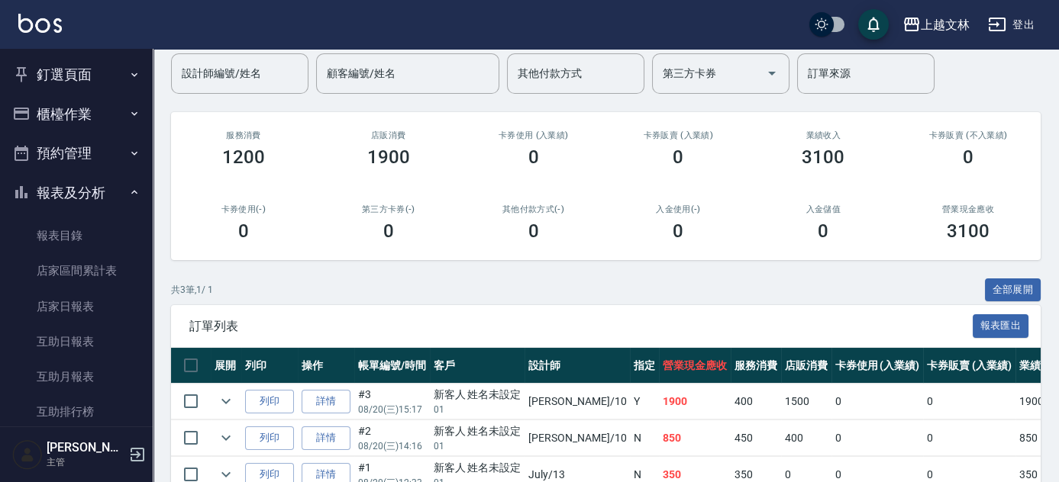
scroll to position [331, 0]
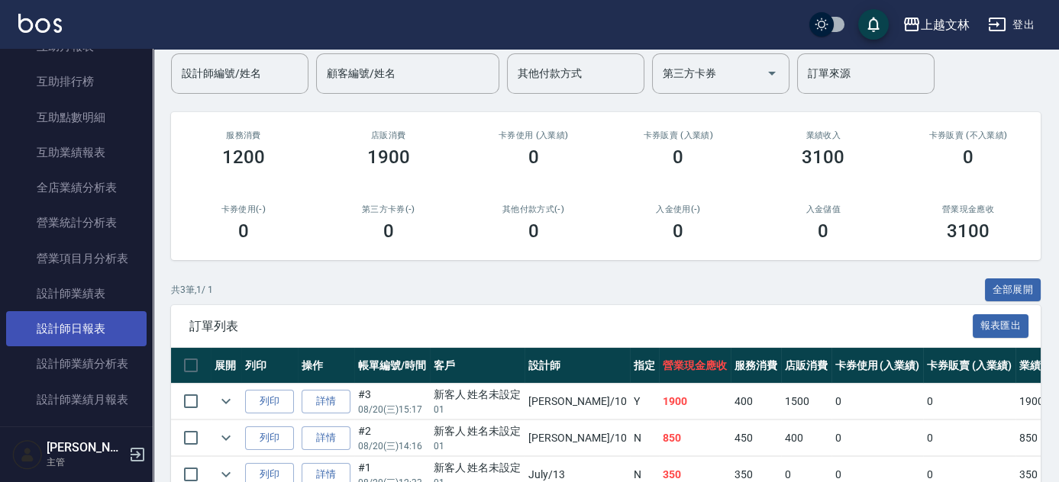
click at [128, 329] on link "設計師日報表" at bounding box center [76, 328] width 140 height 35
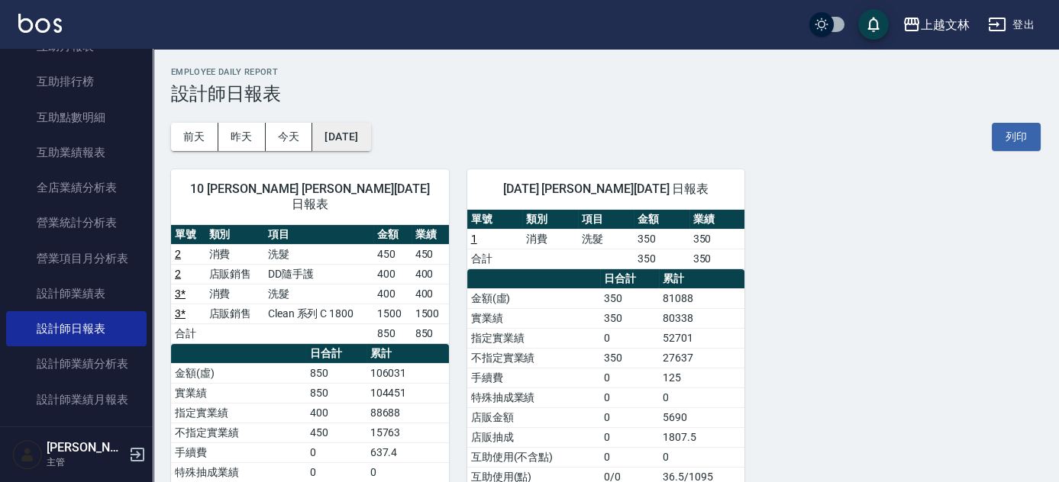
click at [338, 138] on button "[DATE]" at bounding box center [341, 137] width 58 height 28
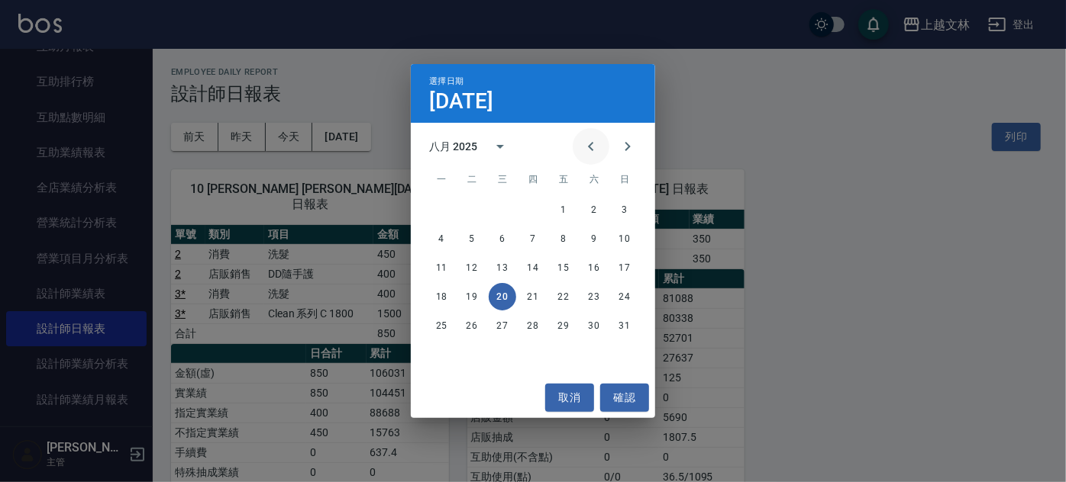
click at [592, 145] on icon "Previous month" at bounding box center [591, 146] width 18 height 18
click at [621, 211] on button "1" at bounding box center [624, 209] width 27 height 27
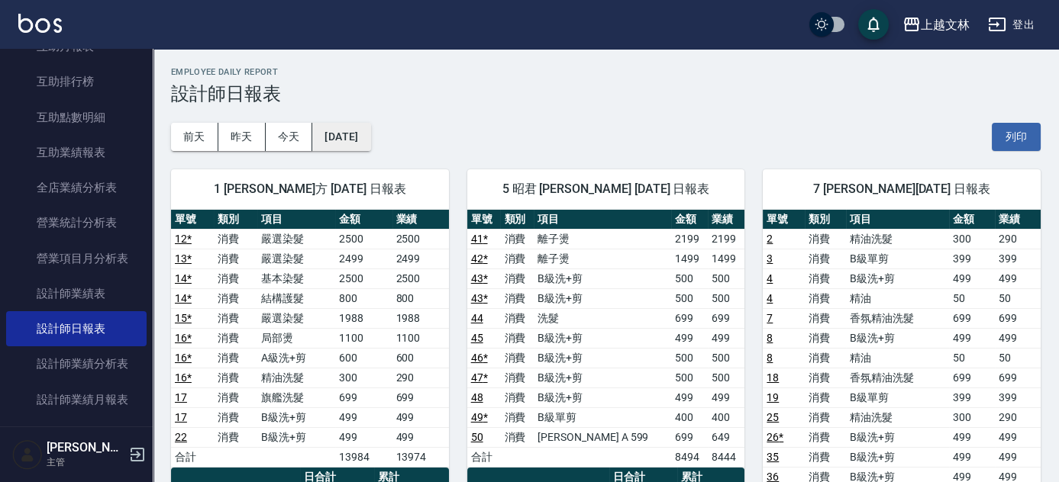
click at [337, 136] on button "[DATE]" at bounding box center [341, 137] width 58 height 28
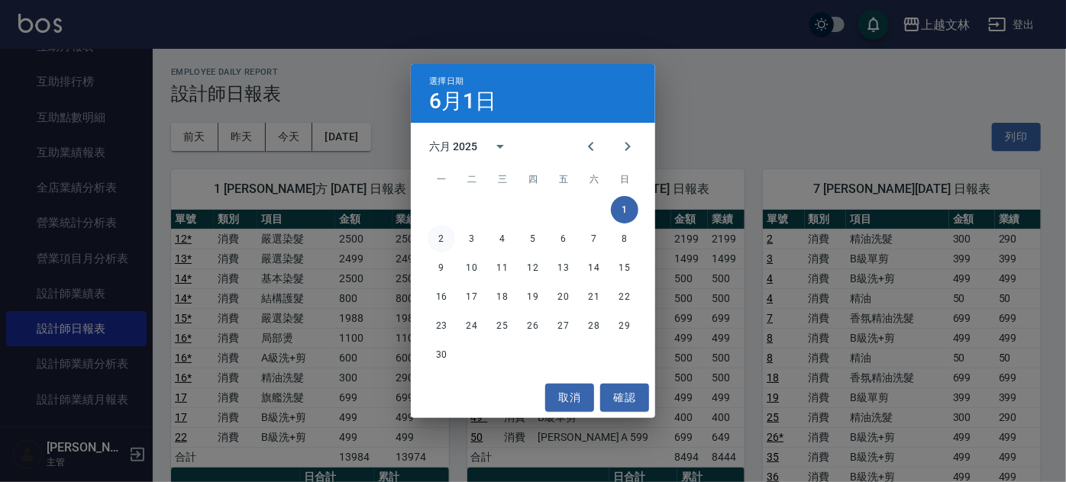
click at [443, 237] on button "2" at bounding box center [440, 238] width 27 height 27
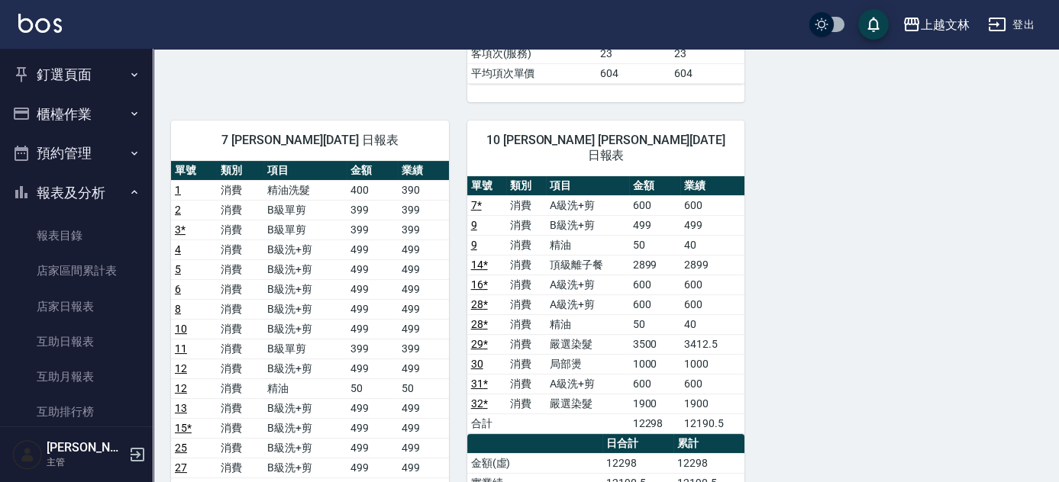
click at [85, 182] on button "報表及分析" at bounding box center [76, 193] width 140 height 40
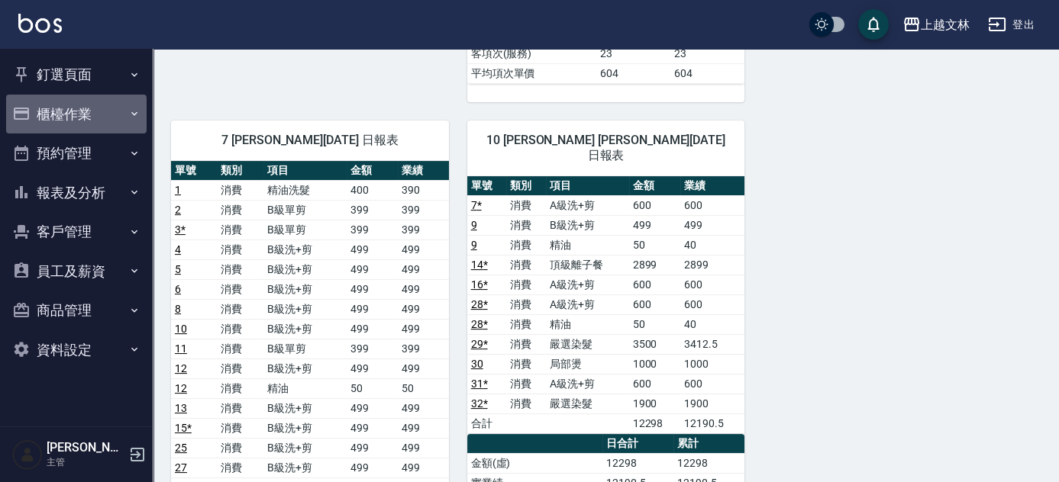
click at [66, 113] on button "櫃檯作業" at bounding box center [76, 115] width 140 height 40
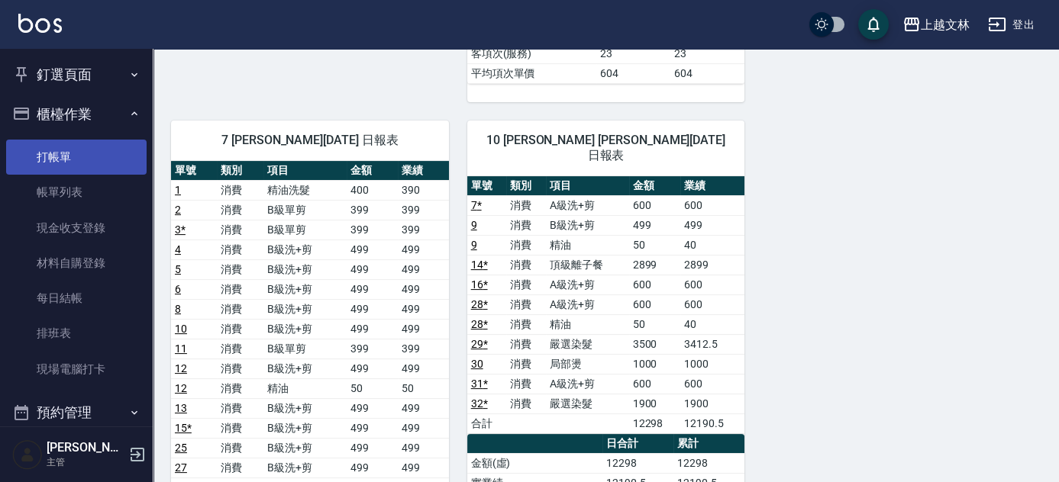
drag, startPoint x: 79, startPoint y: 137, endPoint x: 81, endPoint y: 146, distance: 8.7
click at [80, 141] on ul "打帳單 帳單列表 現金收支登錄 材料自購登錄 每日結帳 排班表 現場電腦打卡" at bounding box center [76, 264] width 140 height 260
click at [82, 151] on link "打帳單" at bounding box center [76, 157] width 140 height 35
